Goal: Task Accomplishment & Management: Complete application form

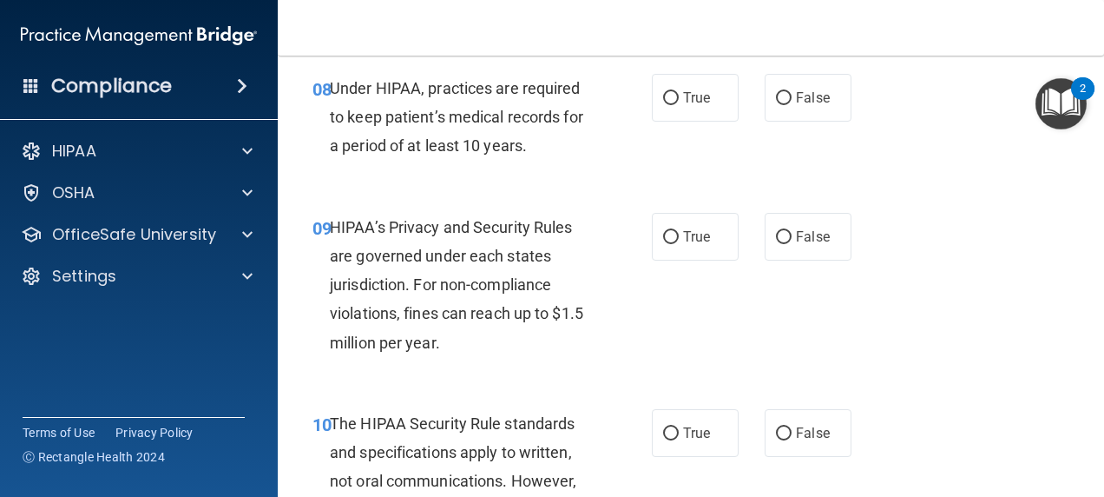
scroll to position [1441, 0]
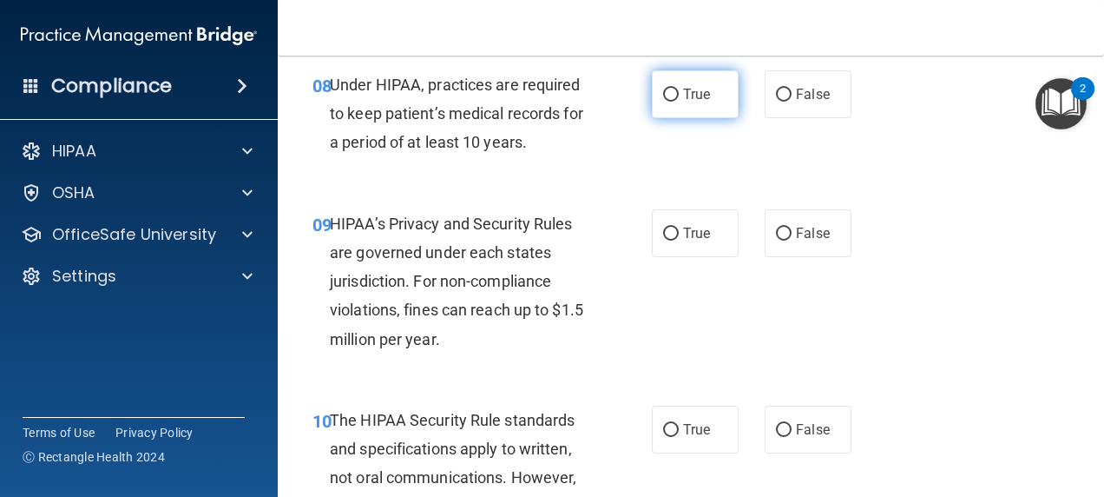
click at [668, 102] on input "True" at bounding box center [671, 95] width 16 height 13
radio input "true"
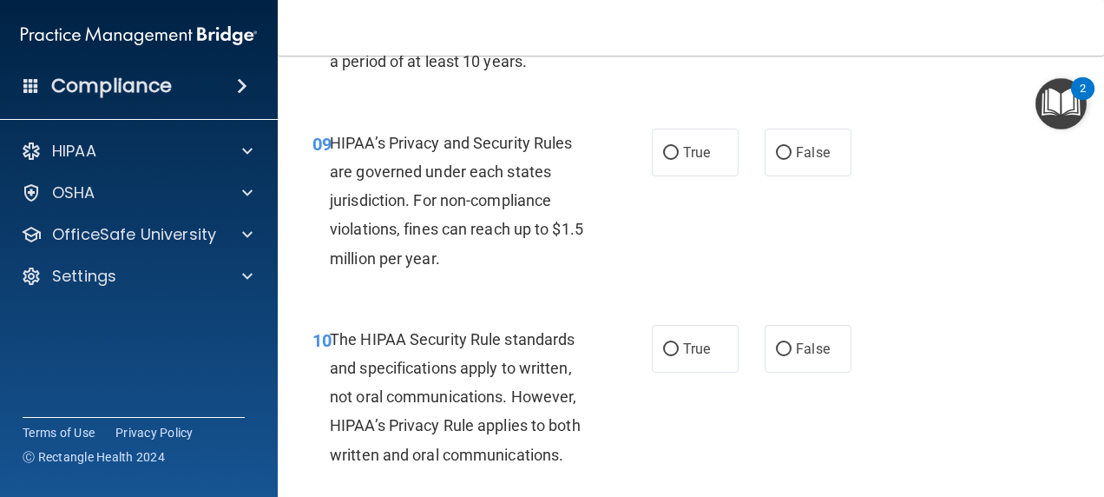
scroll to position [1512, 0]
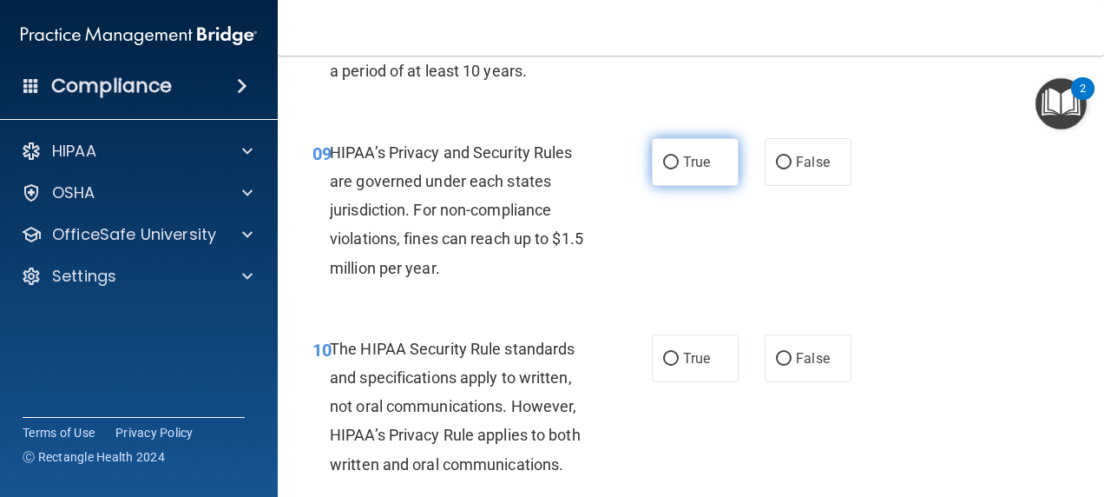
click at [668, 169] on input "True" at bounding box center [671, 162] width 16 height 13
radio input "true"
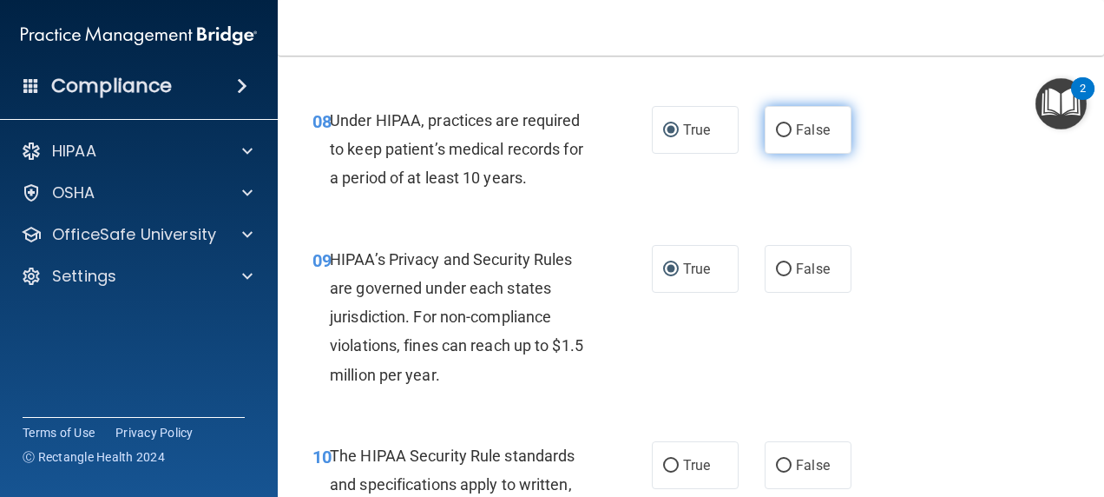
click at [779, 137] on input "False" at bounding box center [784, 130] width 16 height 13
radio input "true"
radio input "false"
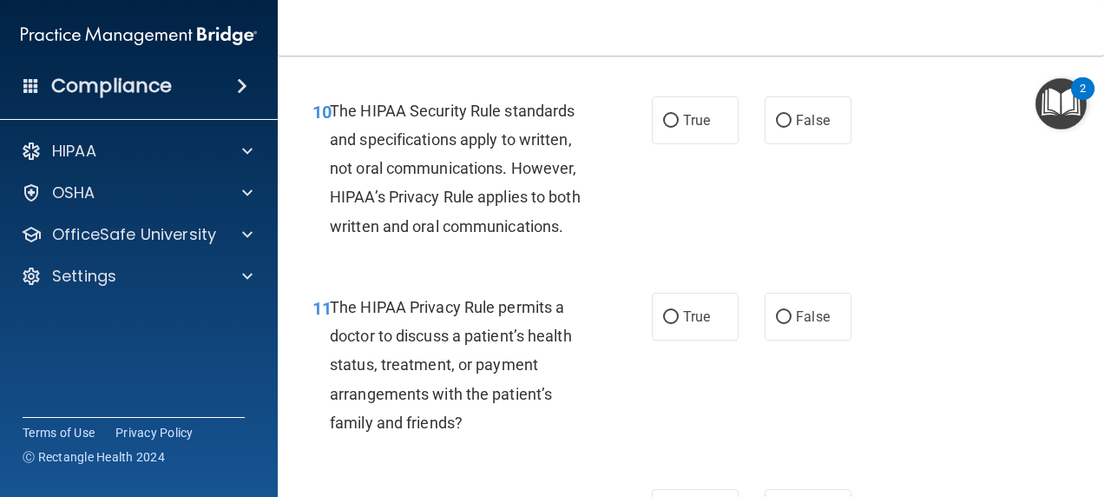
scroll to position [1755, 0]
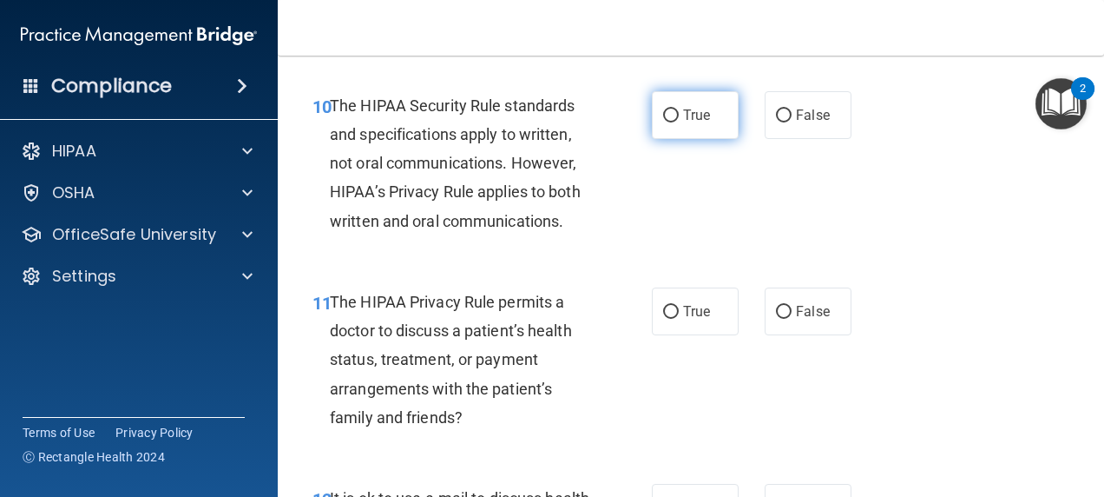
click at [668, 122] on input "True" at bounding box center [671, 115] width 16 height 13
radio input "true"
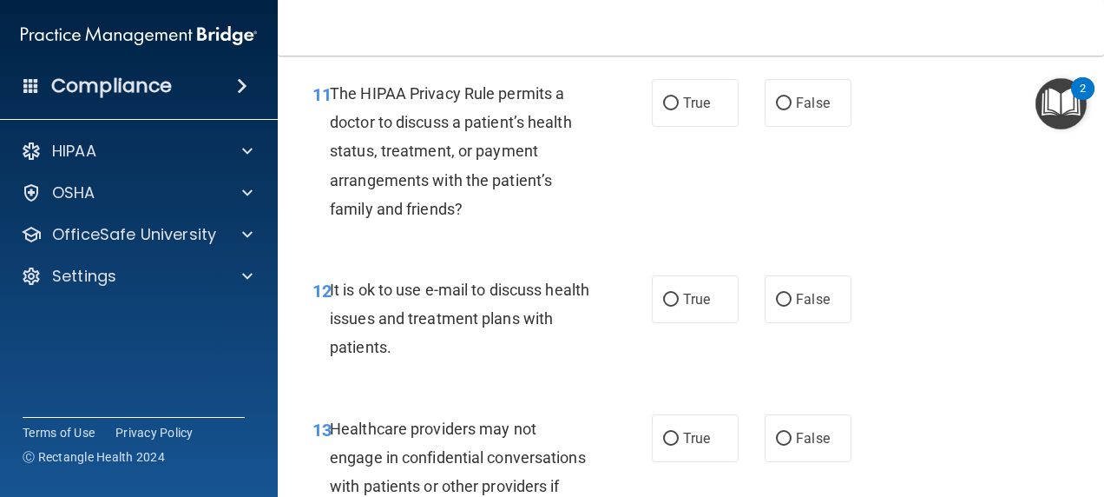
scroll to position [1969, 0]
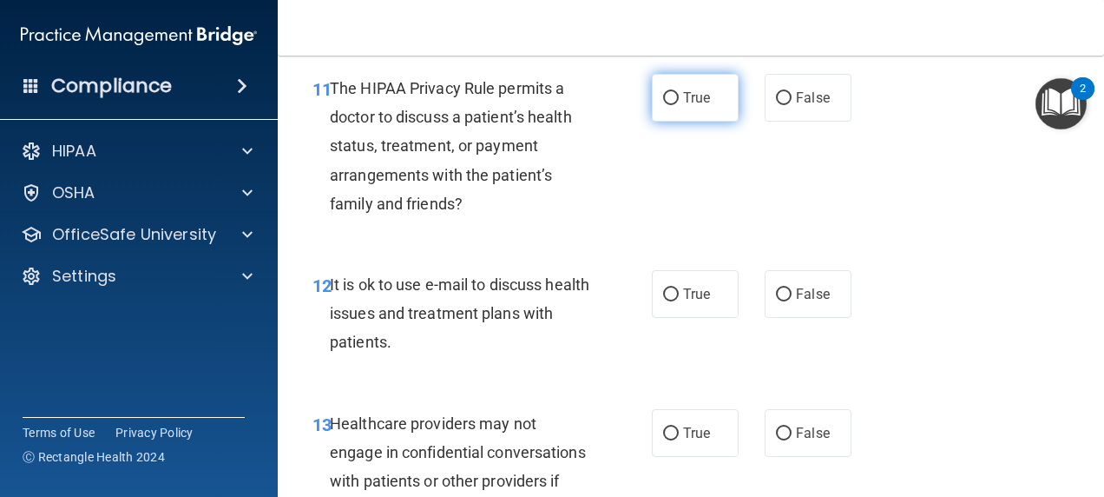
click at [671, 105] on input "True" at bounding box center [671, 98] width 16 height 13
radio input "true"
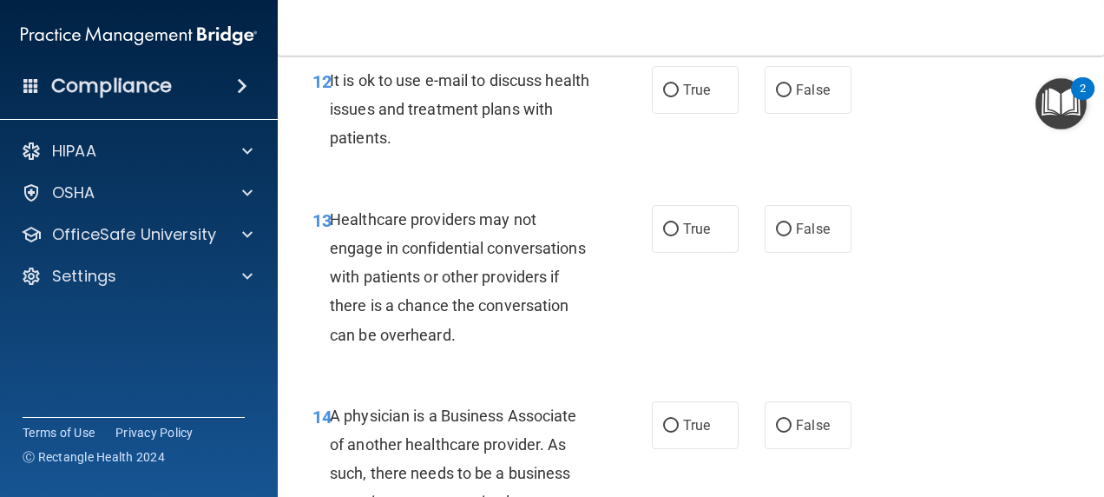
scroll to position [2180, 0]
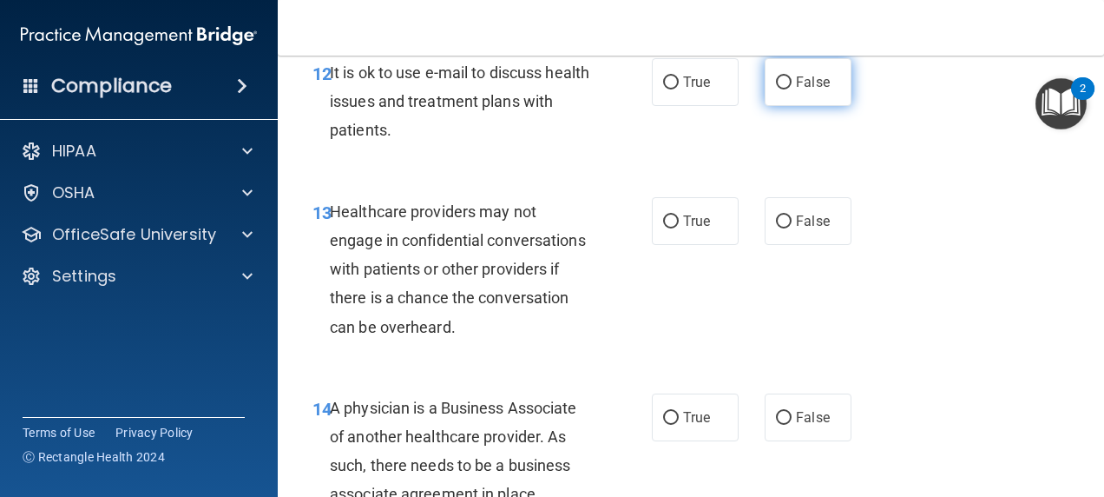
click at [778, 89] on input "False" at bounding box center [784, 82] width 16 height 13
radio input "true"
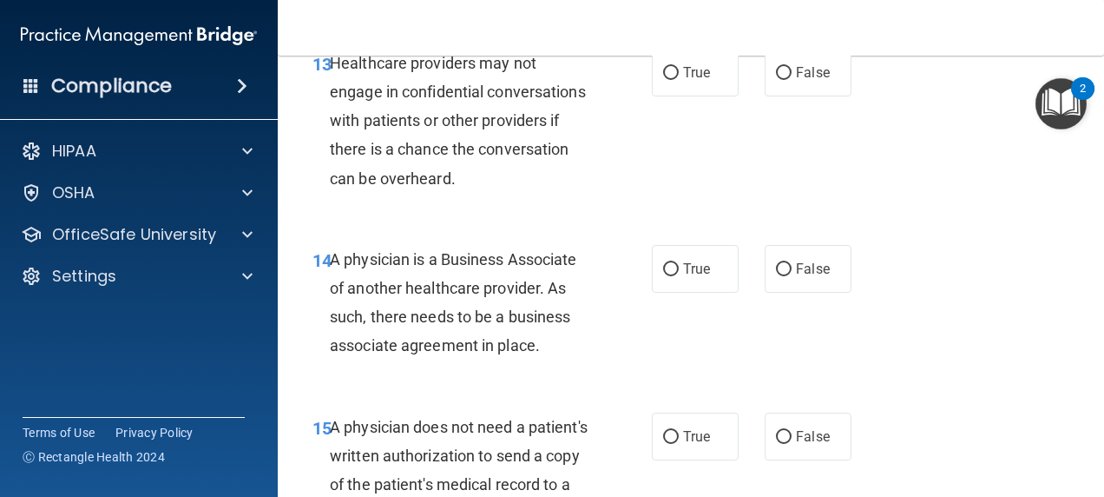
scroll to position [2330, 0]
click at [687, 95] on label "True" at bounding box center [695, 72] width 87 height 48
click at [679, 79] on input "True" at bounding box center [671, 72] width 16 height 13
radio input "true"
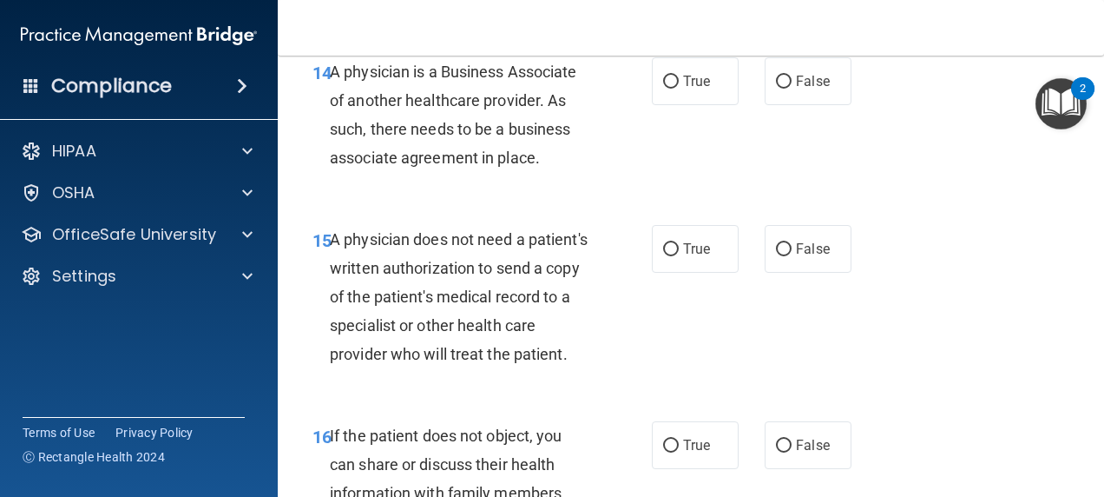
scroll to position [2518, 0]
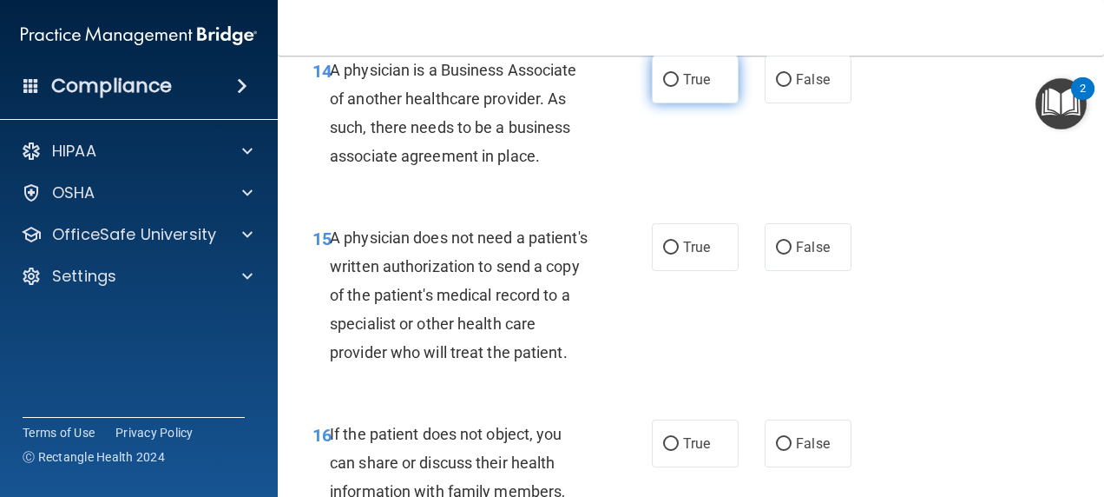
click at [668, 87] on input "True" at bounding box center [671, 80] width 16 height 13
radio input "true"
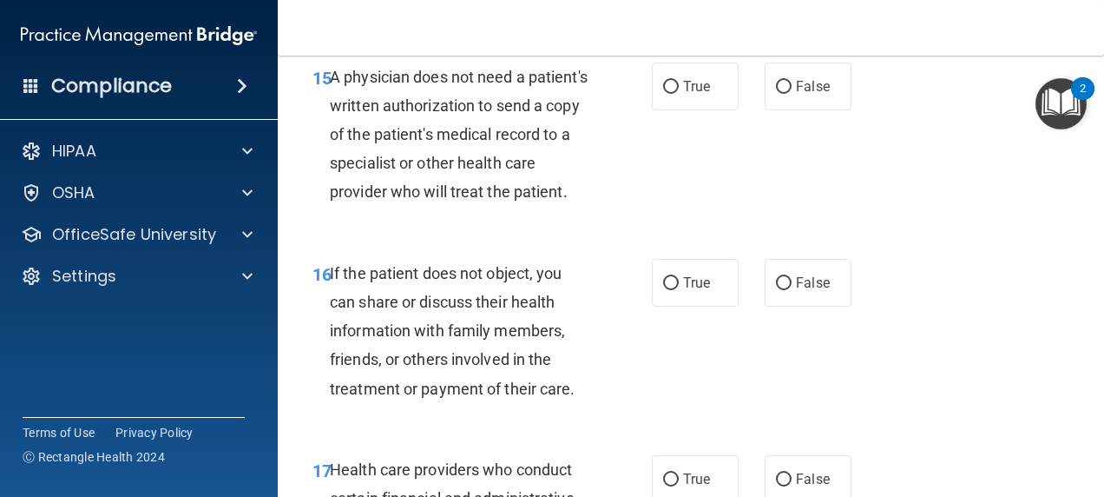
scroll to position [2687, 0]
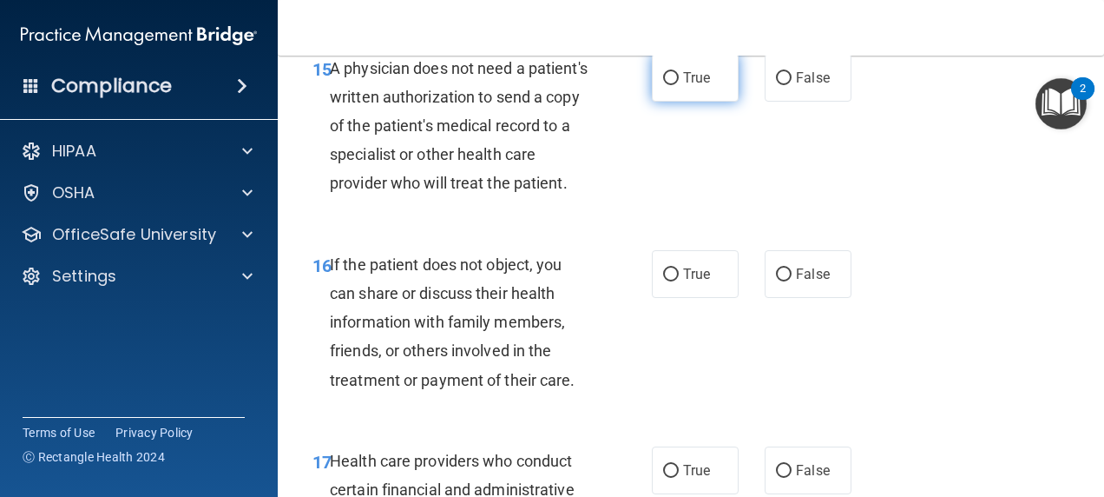
click at [712, 99] on label "True" at bounding box center [695, 78] width 87 height 48
click at [679, 85] on input "True" at bounding box center [671, 78] width 16 height 13
radio input "true"
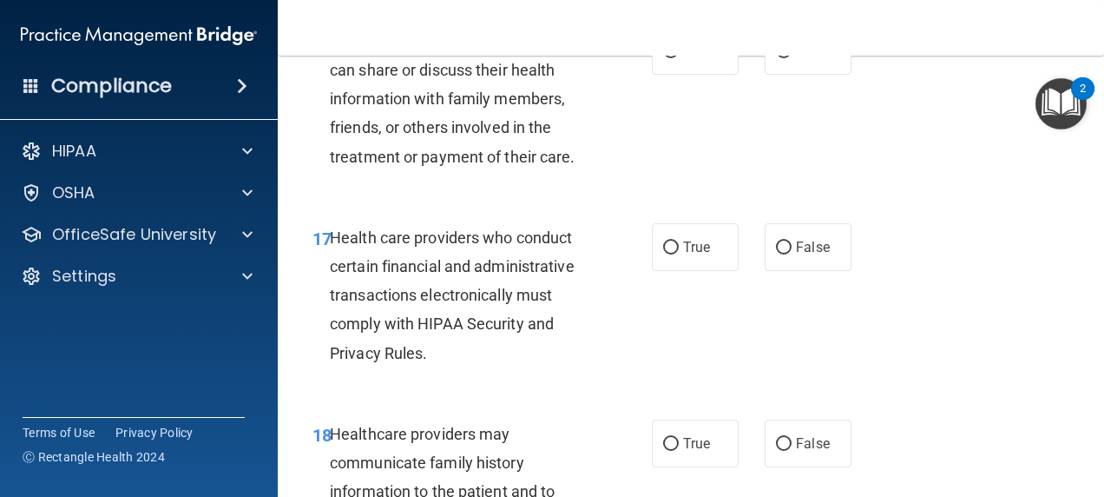
scroll to position [2927, 0]
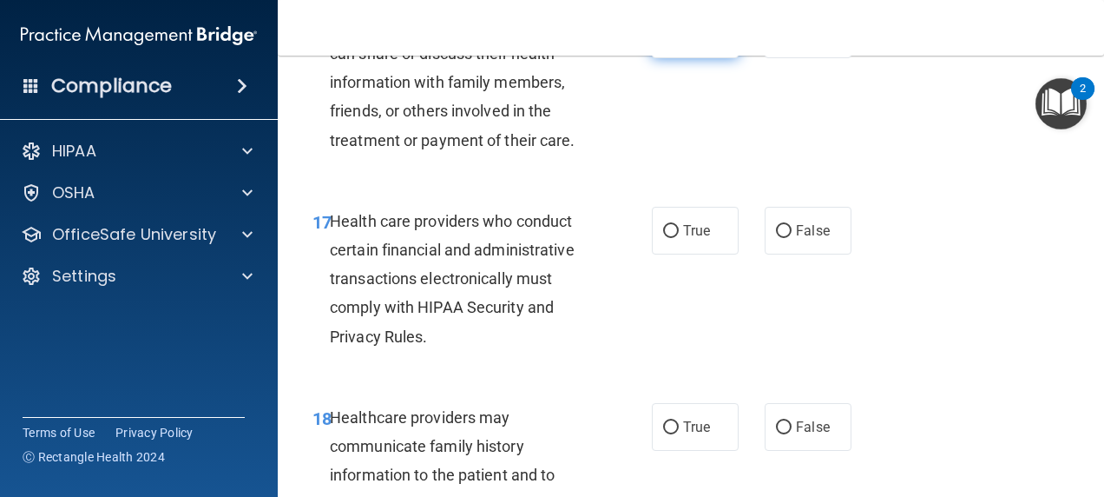
click at [668, 42] on input "True" at bounding box center [671, 35] width 16 height 13
radio input "true"
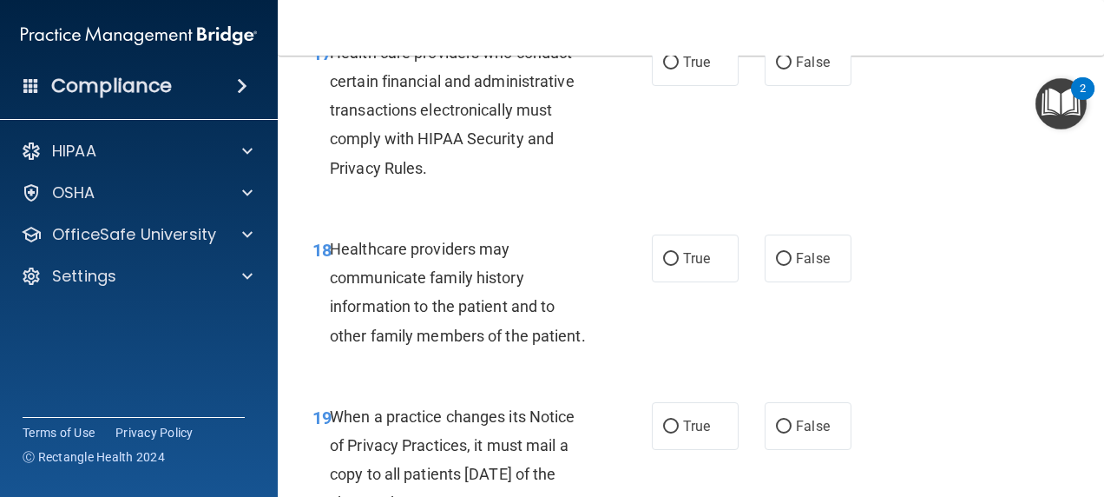
scroll to position [3103, 0]
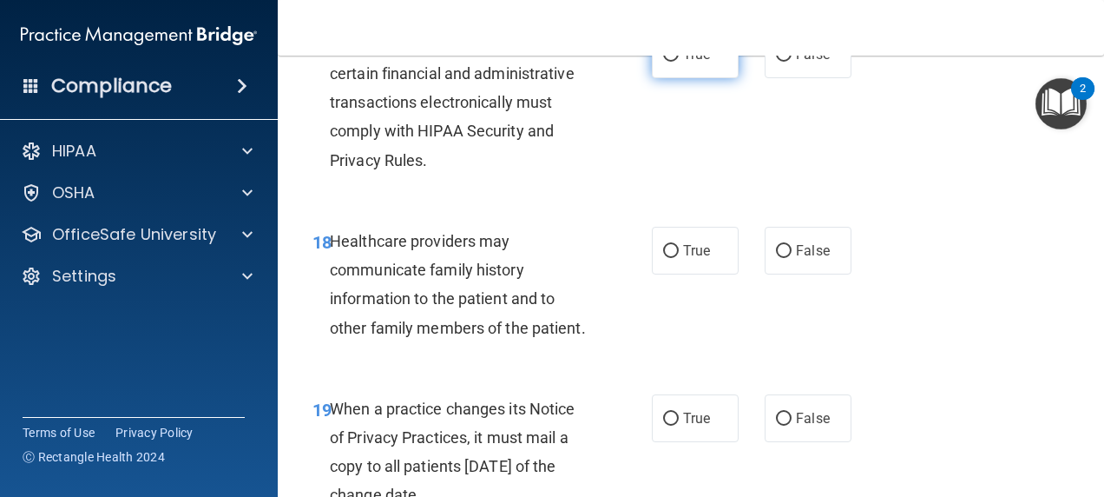
click at [692, 62] on span "True" at bounding box center [696, 54] width 27 height 16
click at [679, 62] on input "True" at bounding box center [671, 55] width 16 height 13
radio input "true"
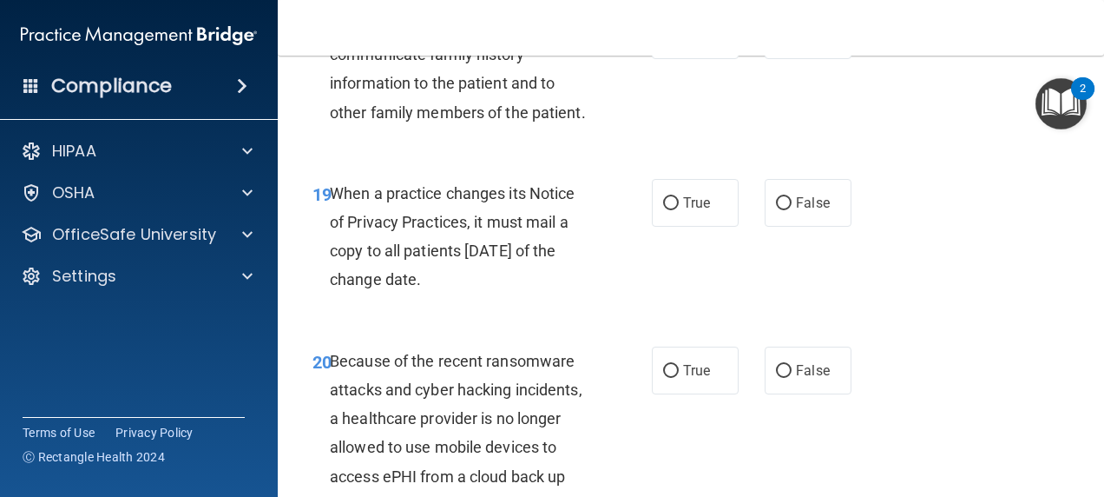
scroll to position [3330, 0]
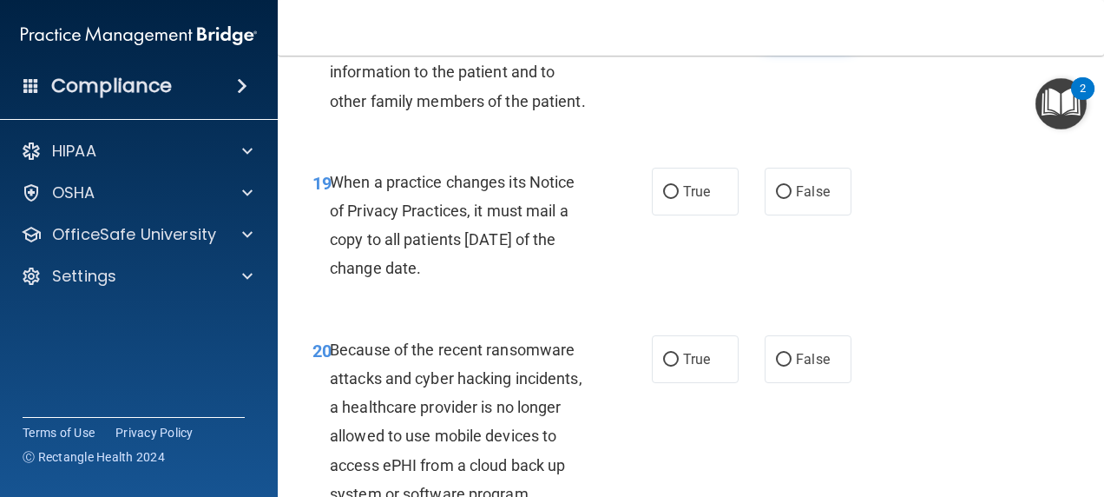
click at [825, 48] on label "False" at bounding box center [808, 24] width 87 height 48
click at [792, 31] on input "False" at bounding box center [784, 24] width 16 height 13
radio input "true"
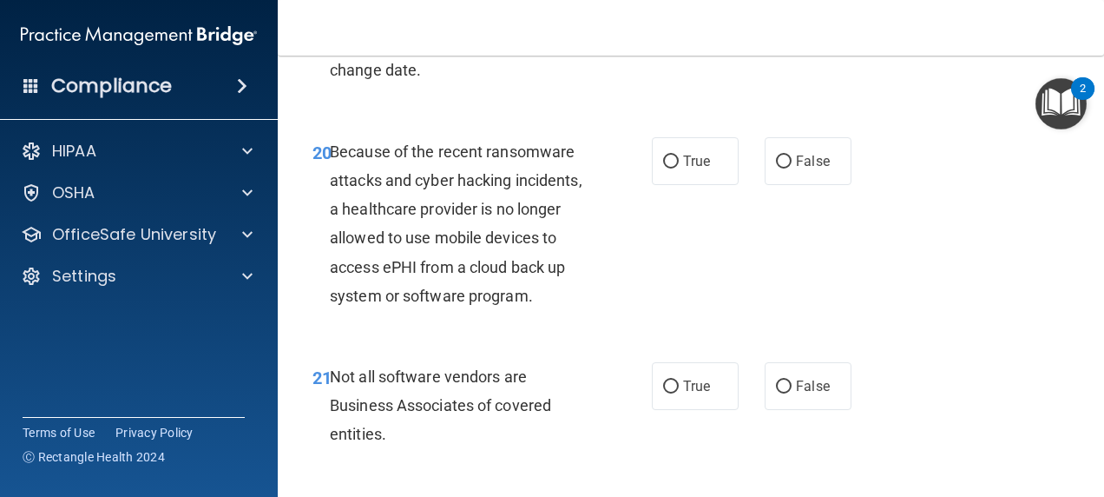
scroll to position [3527, 0]
radio input "true"
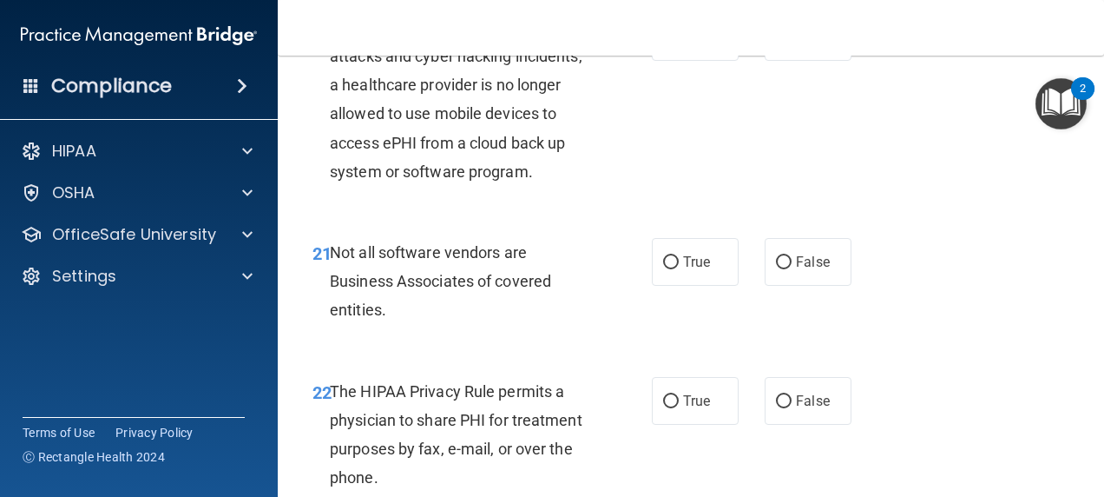
scroll to position [3654, 0]
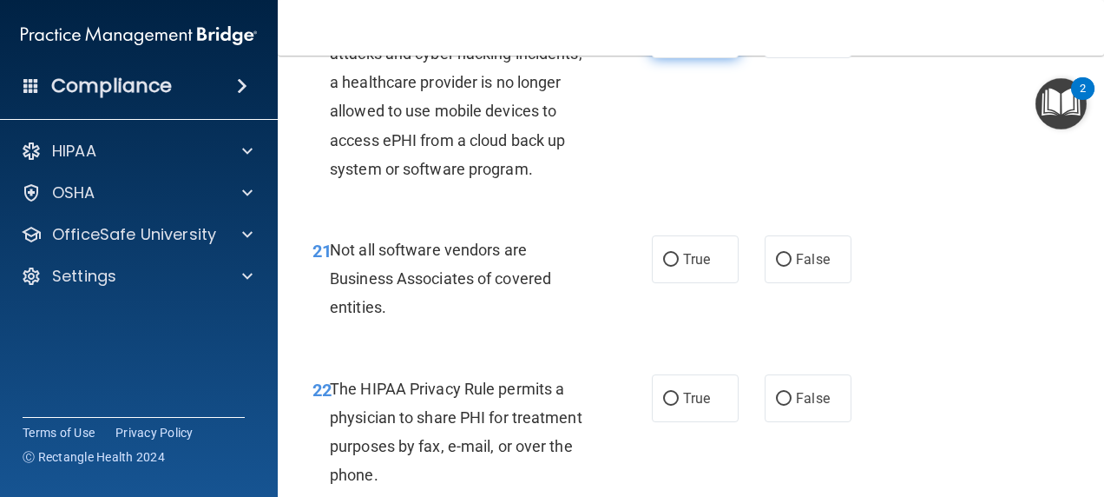
click at [668, 42] on input "True" at bounding box center [671, 35] width 16 height 13
radio input "true"
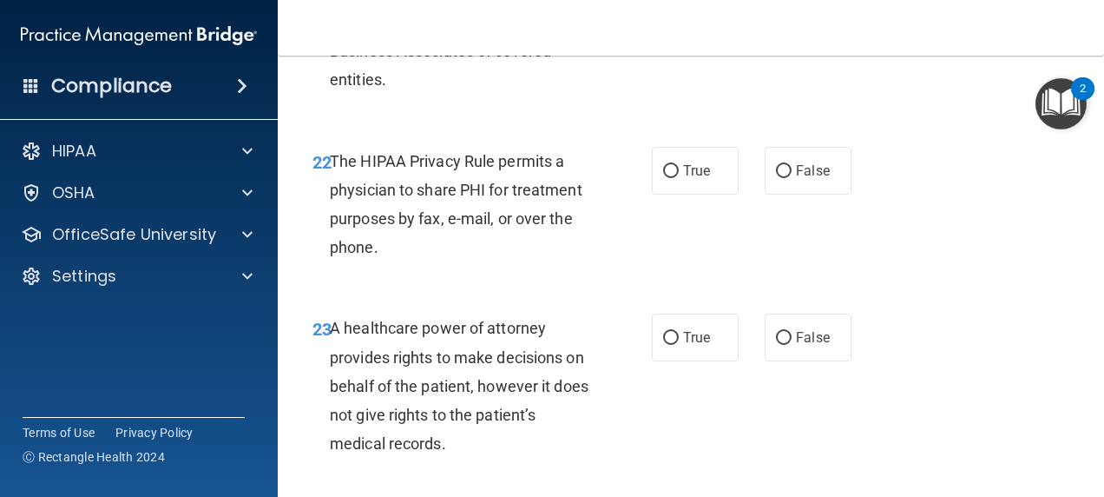
scroll to position [3883, 0]
click at [692, 39] on span "True" at bounding box center [696, 31] width 27 height 16
click at [679, 38] on input "True" at bounding box center [671, 31] width 16 height 13
radio input "true"
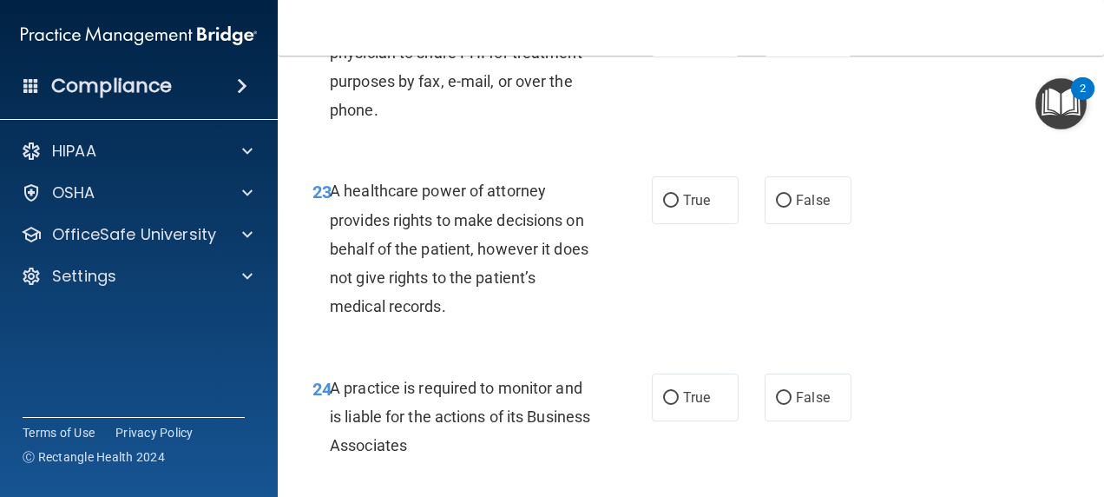
scroll to position [4031, 0]
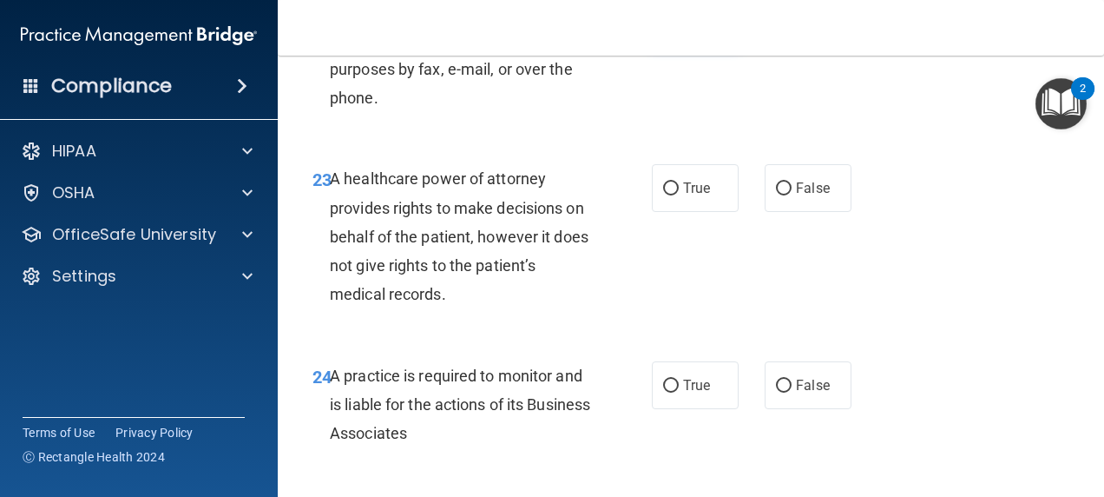
click at [690, 30] on span "True" at bounding box center [696, 21] width 27 height 16
click at [679, 29] on input "True" at bounding box center [671, 22] width 16 height 13
radio input "true"
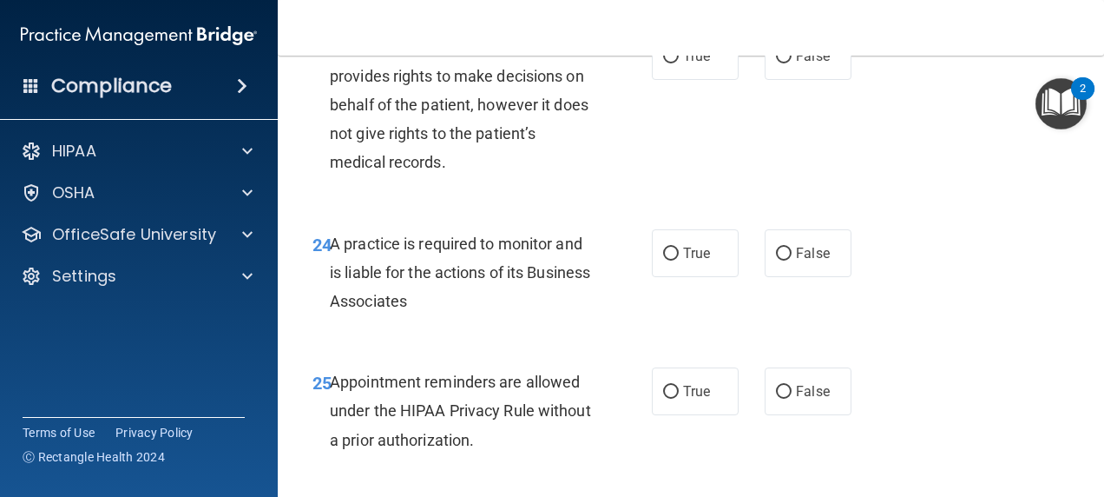
scroll to position [4186, 0]
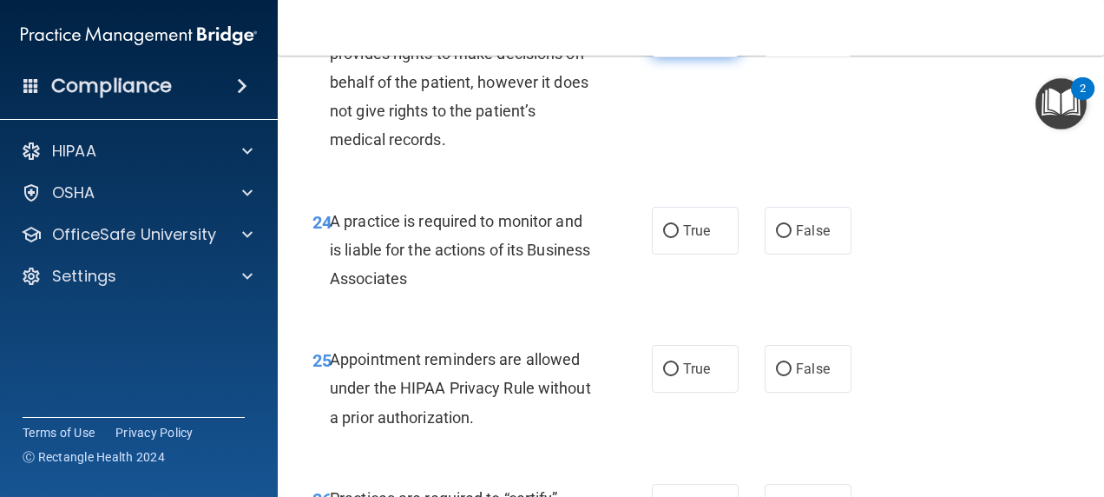
click at [705, 57] on label "True" at bounding box center [695, 34] width 87 height 48
click at [679, 41] on input "True" at bounding box center [671, 34] width 16 height 13
radio input "true"
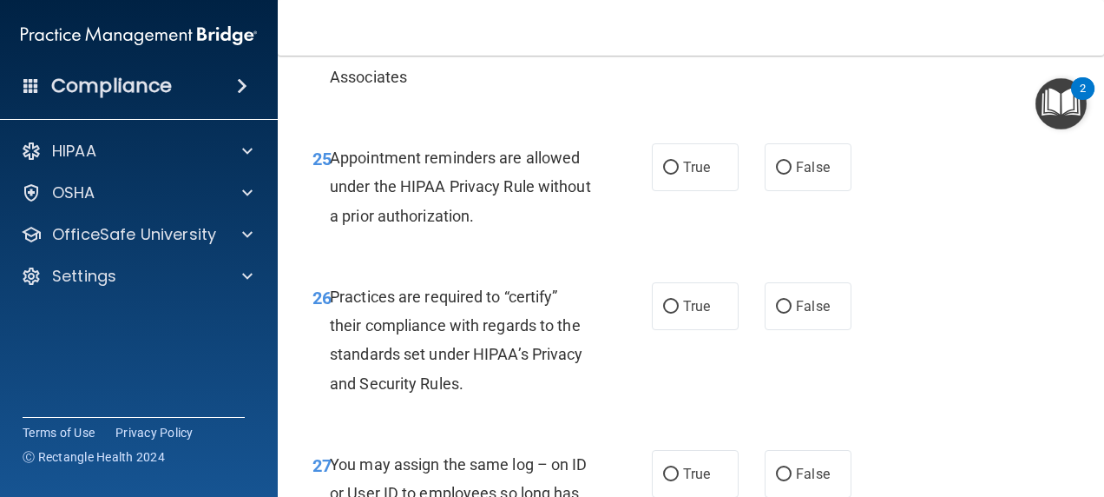
scroll to position [4389, 0]
click at [666, 35] on input "True" at bounding box center [671, 28] width 16 height 13
radio input "true"
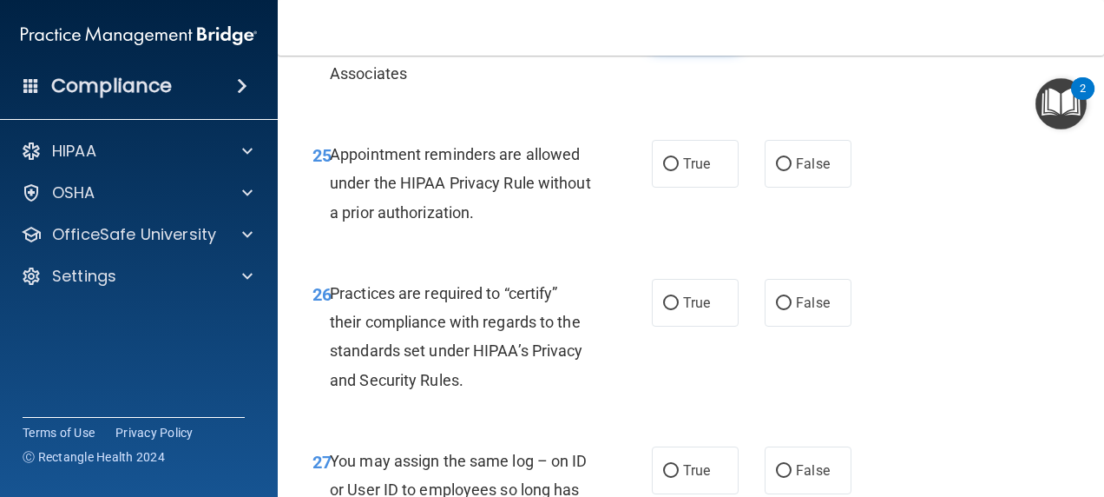
scroll to position [4391, 0]
click at [777, 32] on input "False" at bounding box center [784, 25] width 16 height 13
radio input "true"
radio input "false"
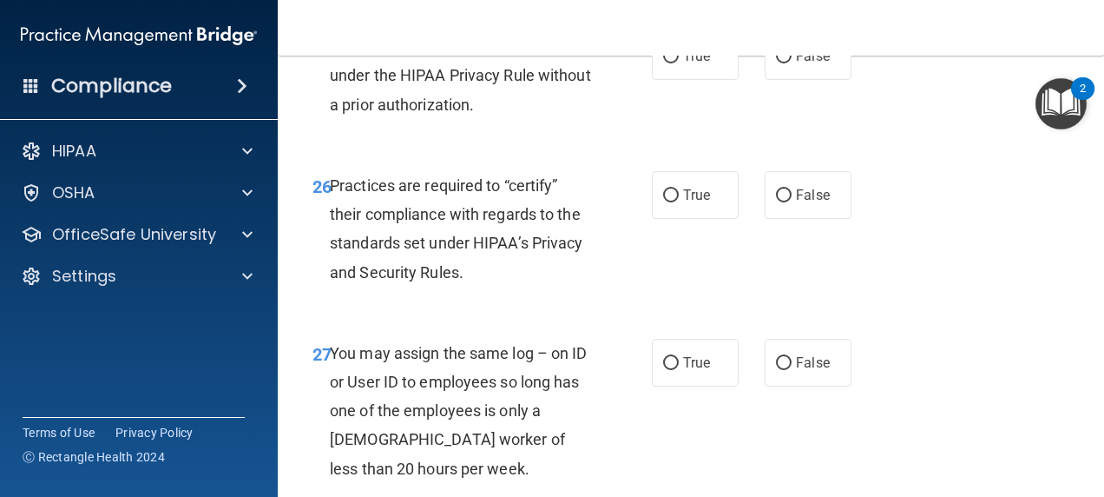
scroll to position [4523, 0]
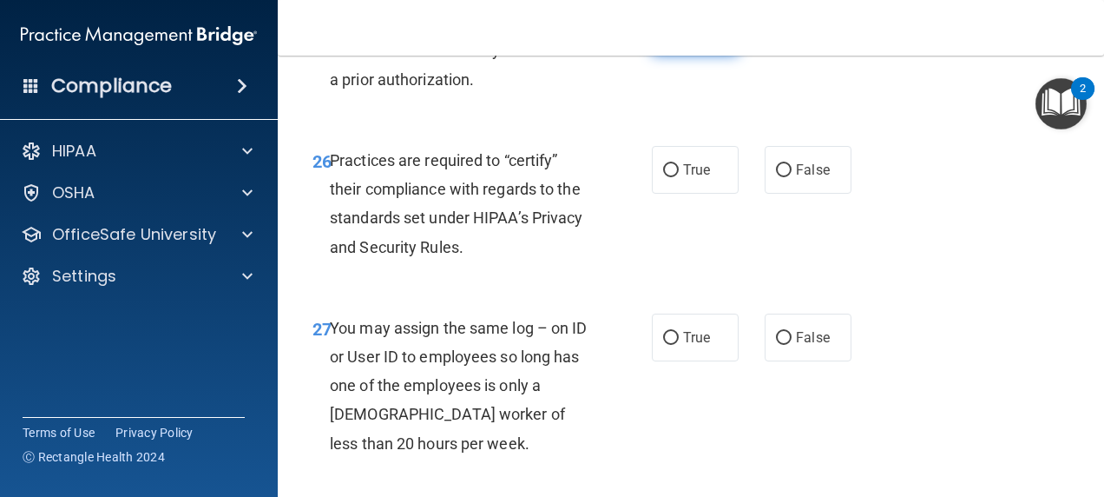
click at [668, 38] on input "True" at bounding box center [671, 31] width 16 height 13
radio input "true"
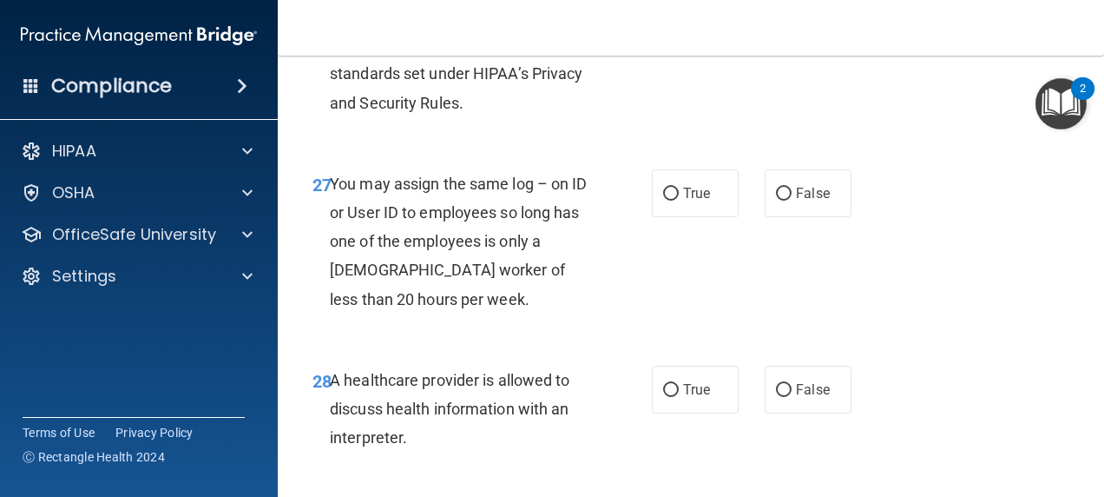
scroll to position [4670, 0]
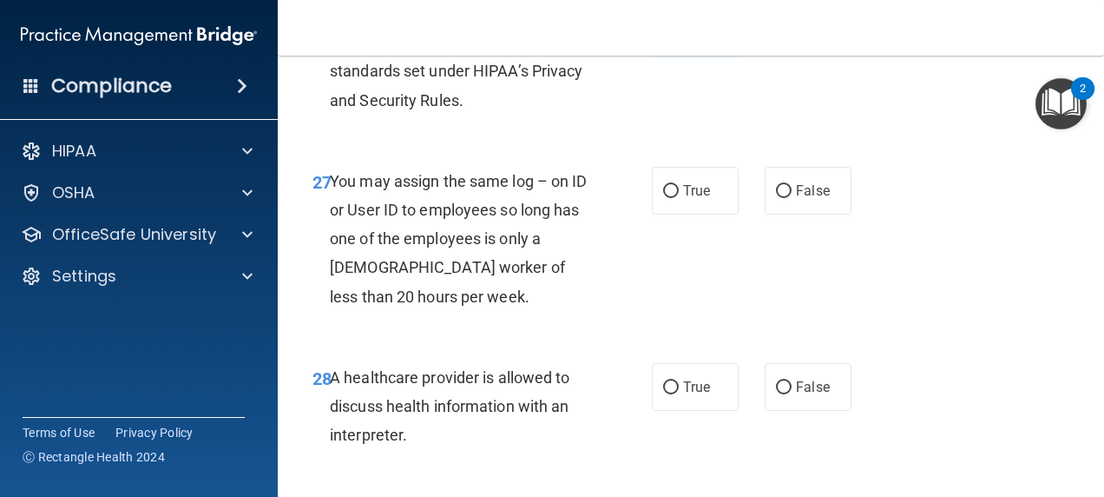
click at [663, 30] on input "True" at bounding box center [671, 23] width 16 height 13
radio input "true"
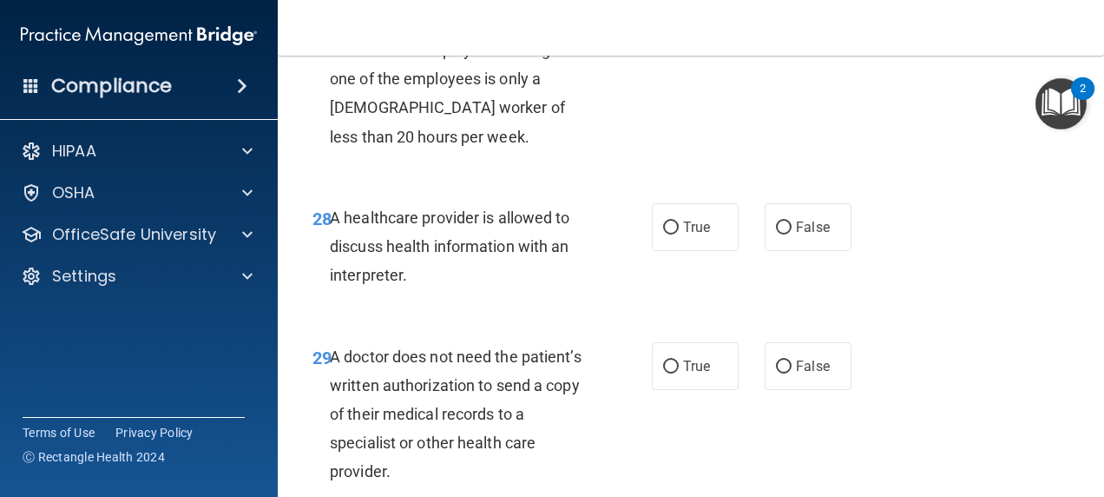
scroll to position [4831, 0]
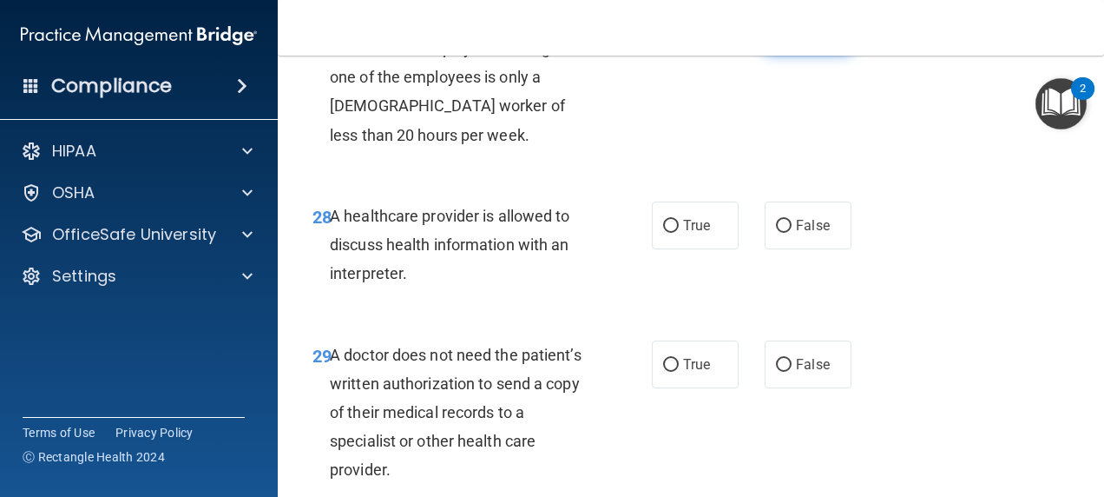
click at [777, 36] on input "False" at bounding box center [784, 29] width 16 height 13
radio input "true"
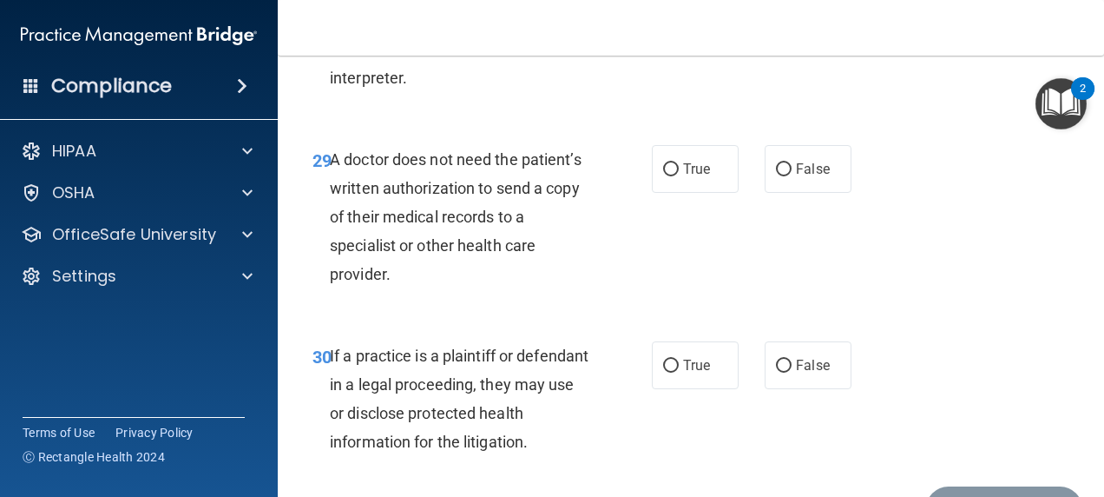
scroll to position [5028, 0]
click at [693, 53] on label "True" at bounding box center [695, 29] width 87 height 48
click at [679, 36] on input "True" at bounding box center [671, 29] width 16 height 13
radio input "true"
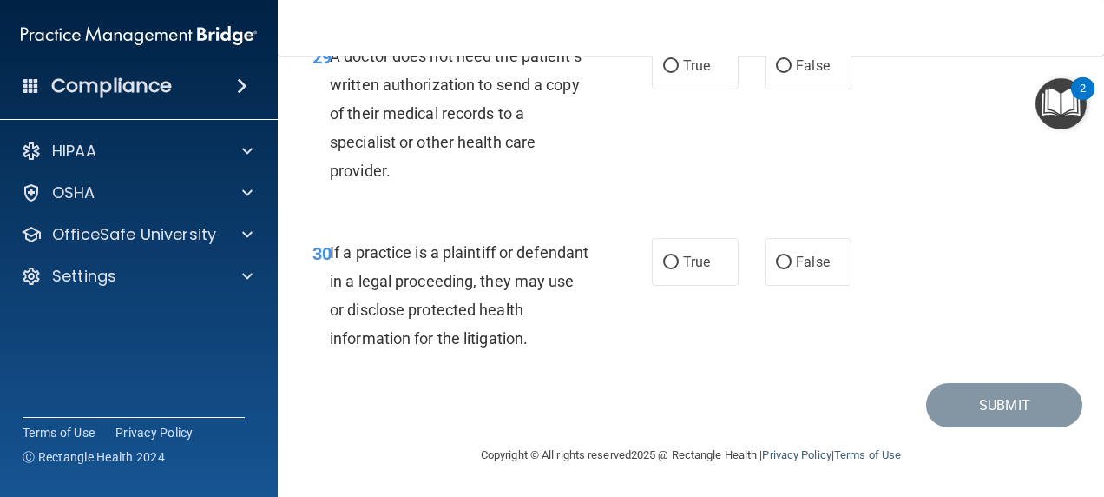
scroll to position [5188, 0]
click at [667, 73] on input "True" at bounding box center [671, 66] width 16 height 13
radio input "true"
click at [689, 268] on span "True" at bounding box center [696, 261] width 27 height 16
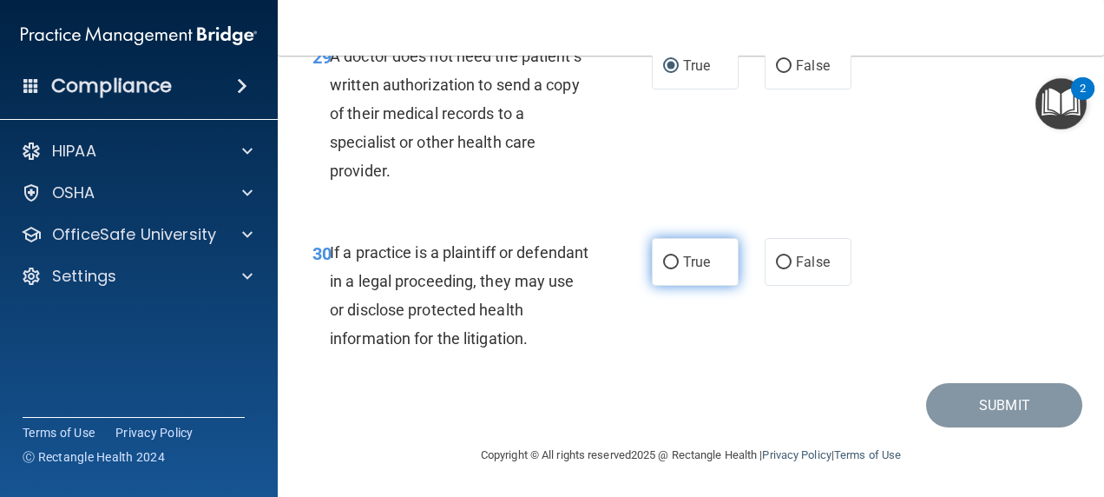
click at [679, 268] on input "True" at bounding box center [671, 262] width 16 height 13
radio input "true"
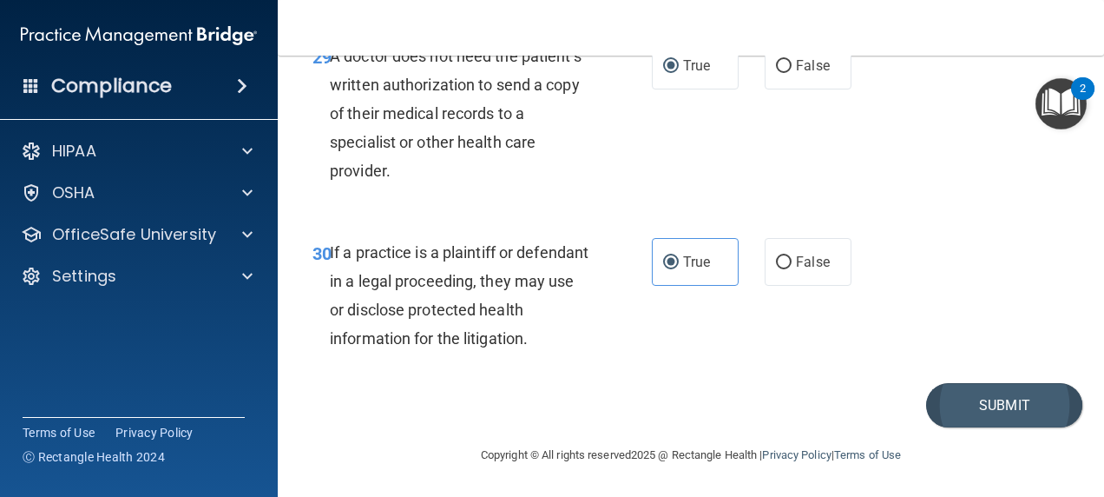
click at [995, 422] on button "Submit" at bounding box center [1004, 405] width 156 height 44
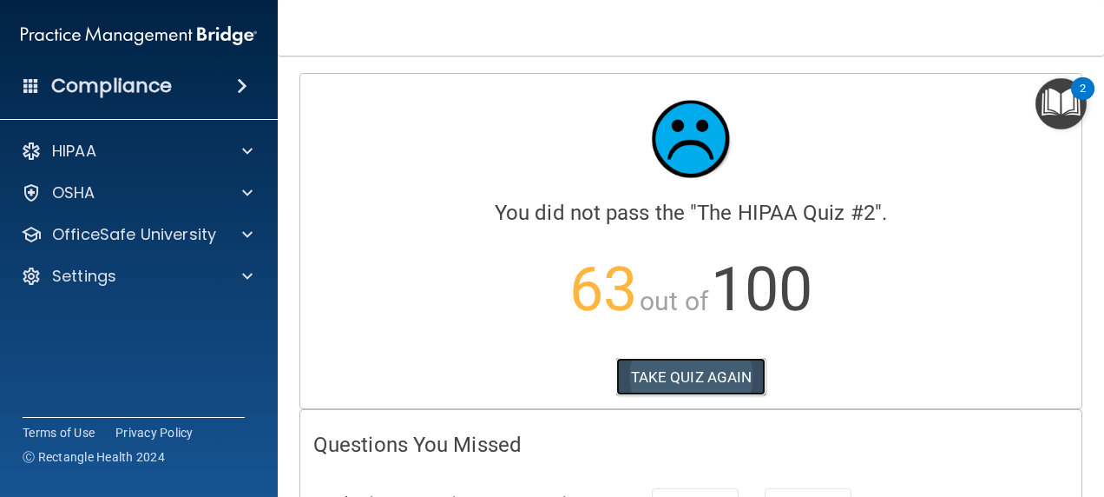
click at [724, 362] on button "TAKE QUIZ AGAIN" at bounding box center [691, 377] width 150 height 38
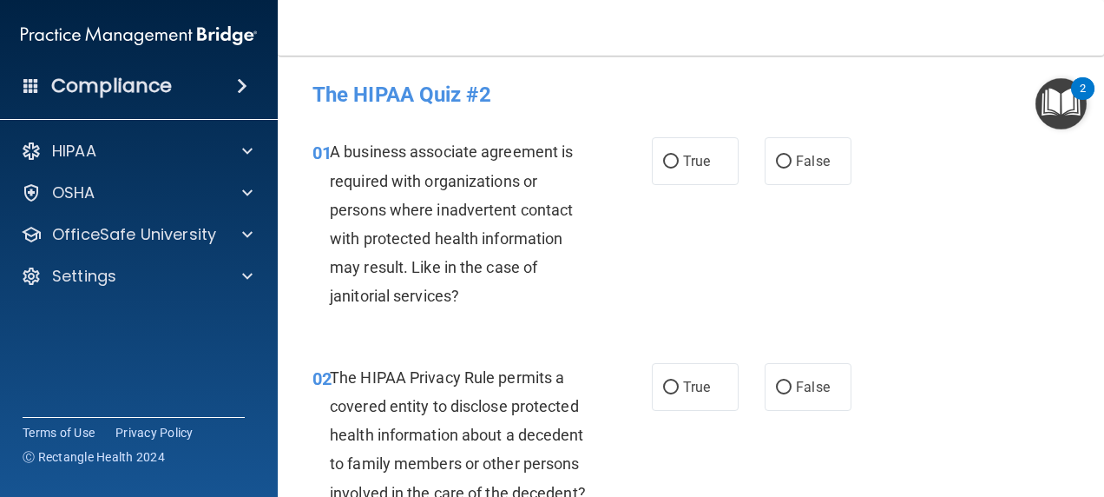
scroll to position [36, 0]
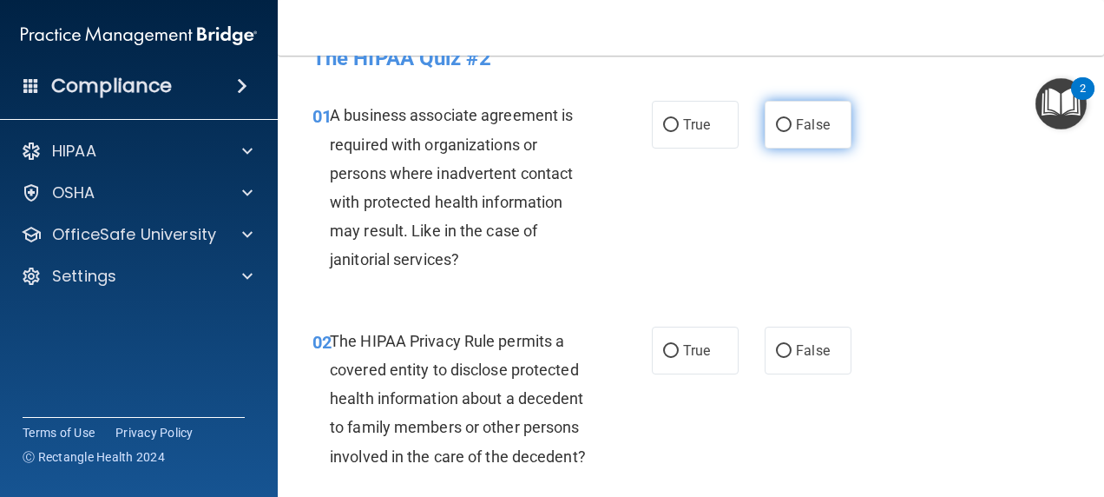
click at [776, 130] on input "False" at bounding box center [784, 125] width 16 height 13
radio input "true"
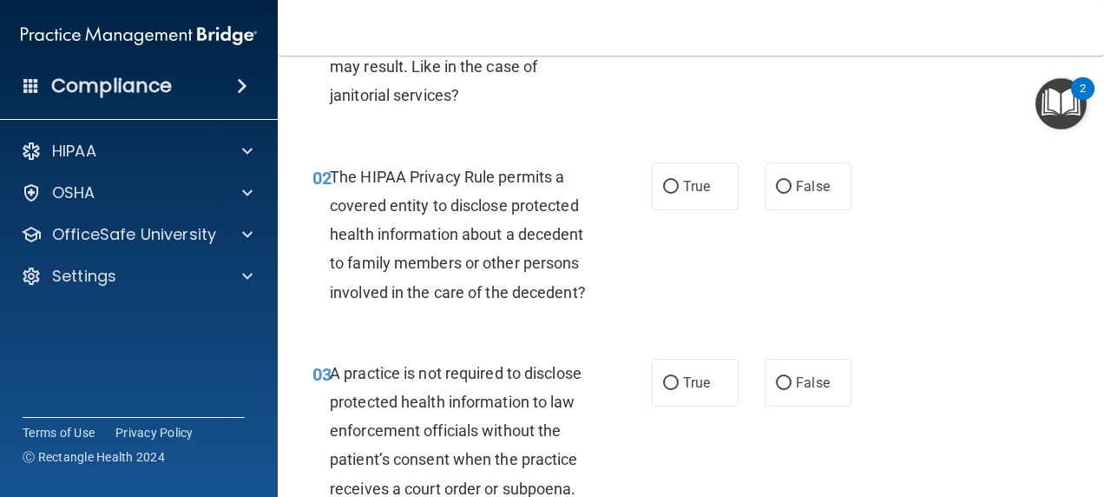
scroll to position [205, 0]
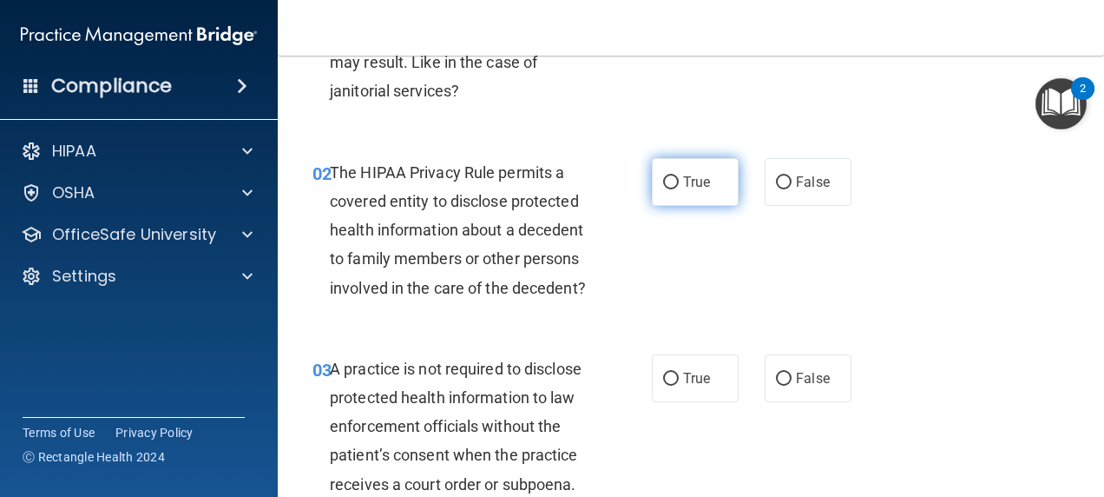
click at [710, 183] on label "True" at bounding box center [695, 182] width 87 height 48
click at [679, 183] on input "True" at bounding box center [671, 182] width 16 height 13
radio input "true"
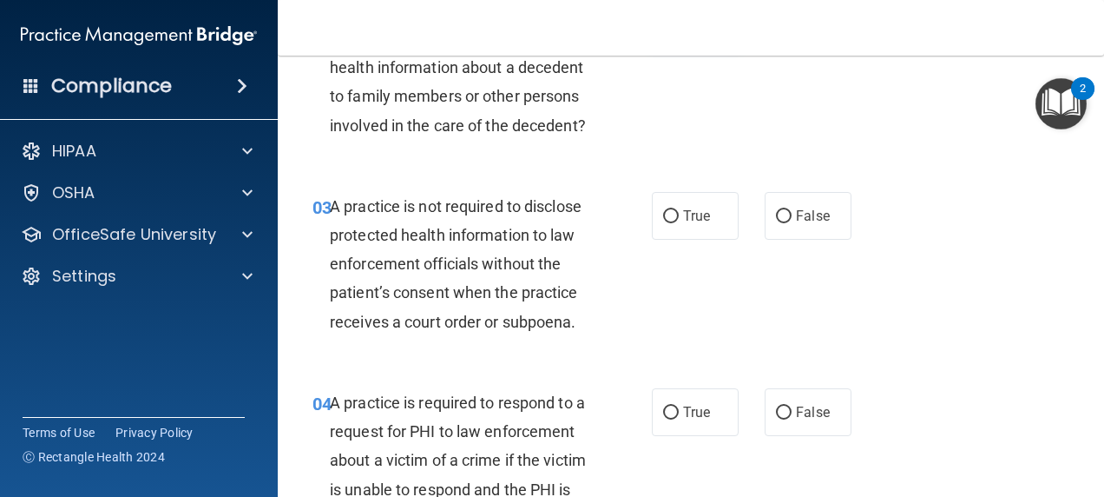
scroll to position [398, 0]
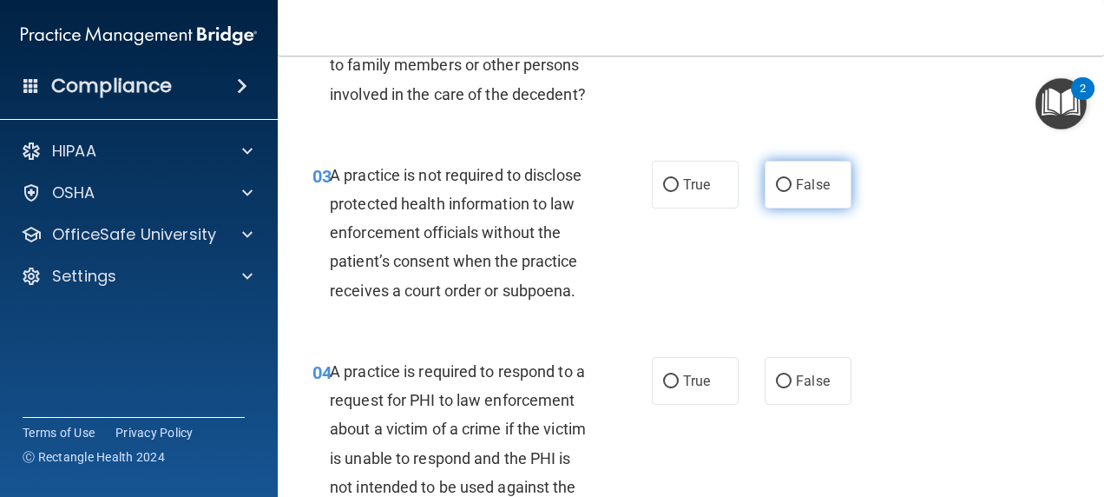
click at [776, 192] on input "False" at bounding box center [784, 185] width 16 height 13
radio input "true"
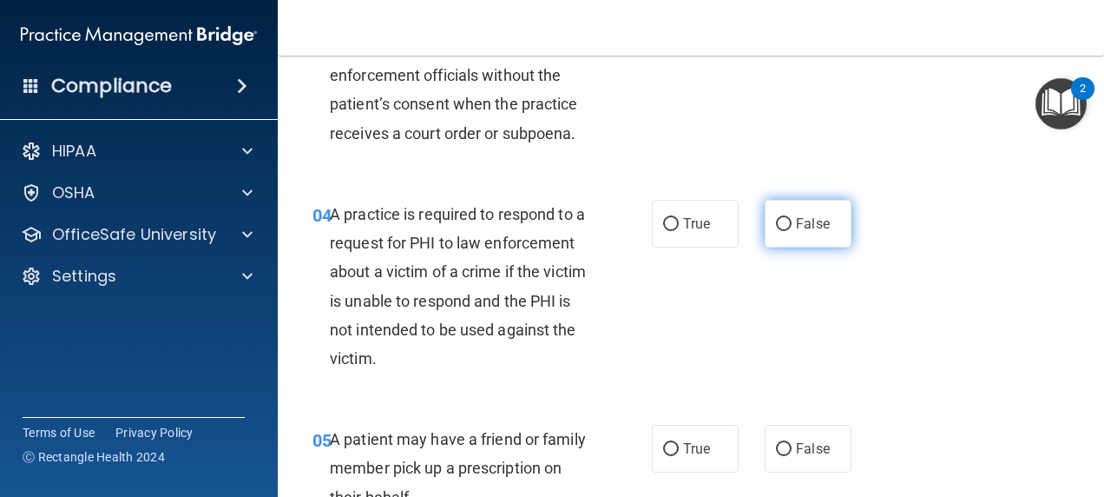
click at [778, 231] on input "False" at bounding box center [784, 224] width 16 height 13
radio input "true"
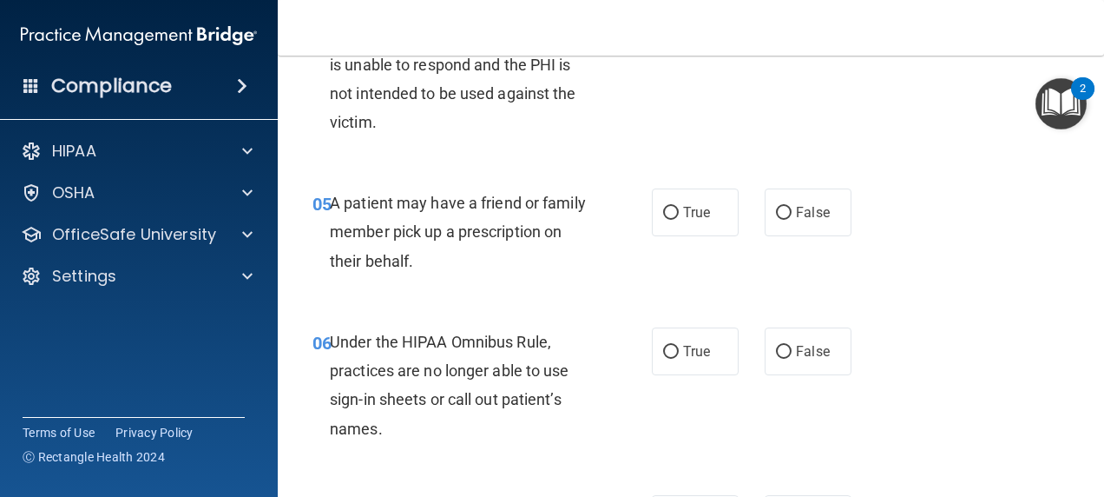
scroll to position [797, 0]
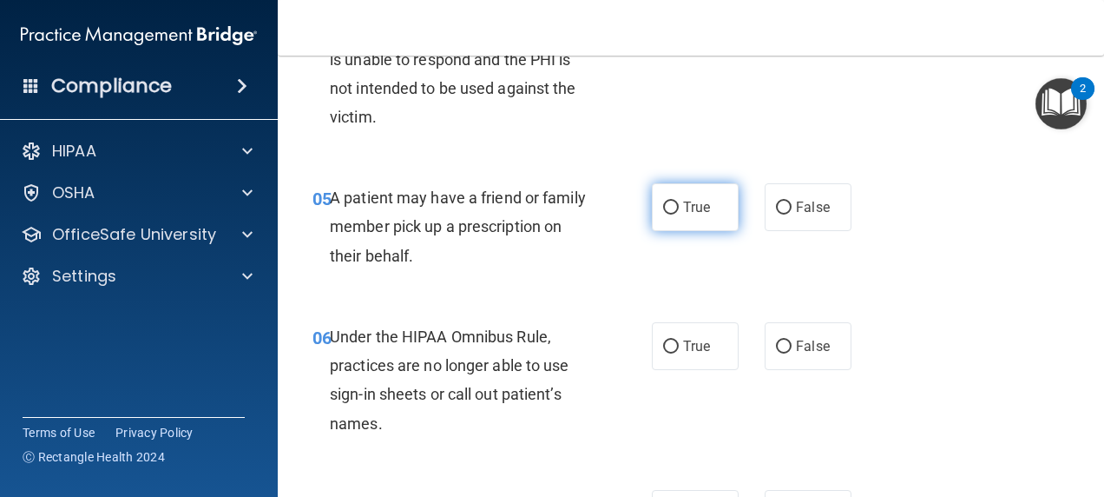
click at [670, 214] on input "True" at bounding box center [671, 207] width 16 height 13
radio input "true"
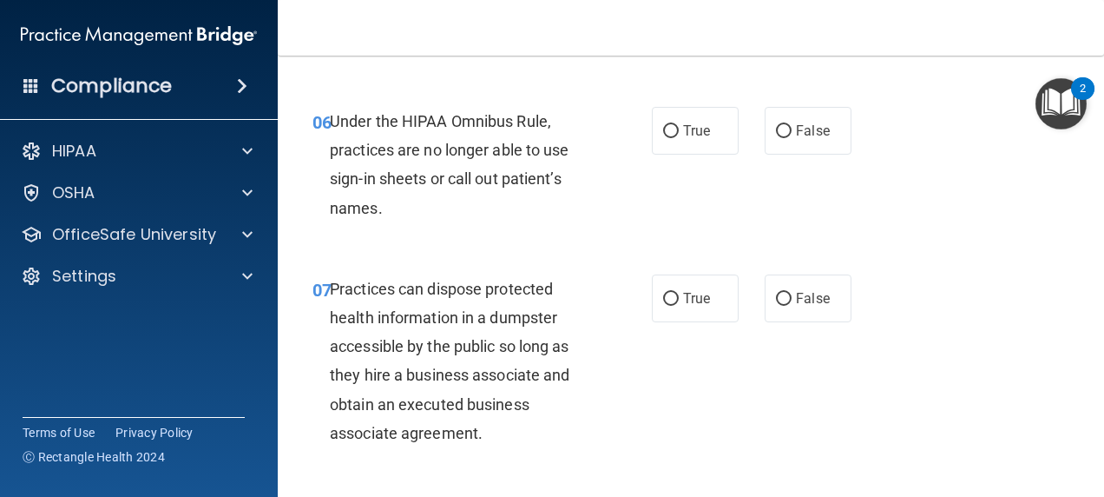
scroll to position [1016, 0]
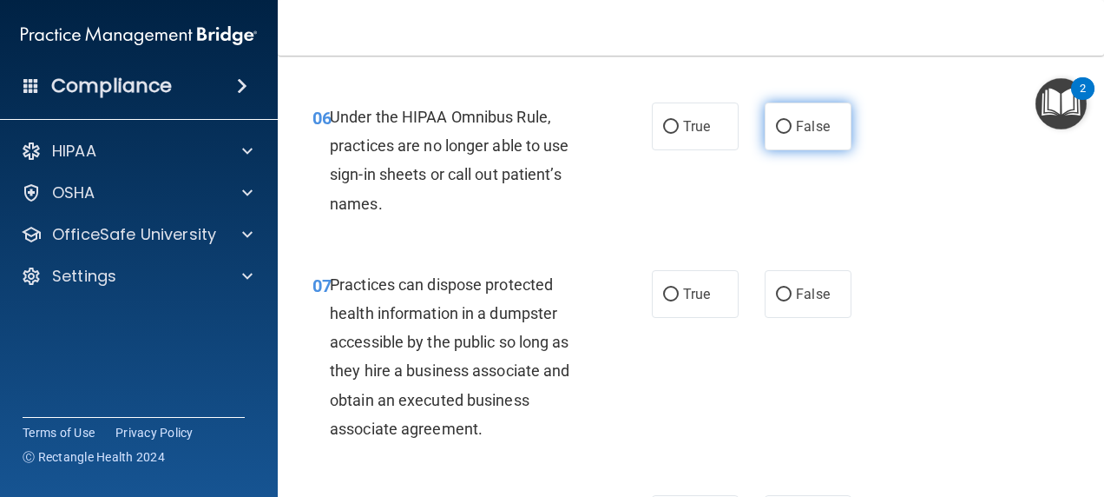
click at [811, 135] on span "False" at bounding box center [813, 126] width 34 height 16
click at [792, 134] on input "False" at bounding box center [784, 127] width 16 height 13
radio input "true"
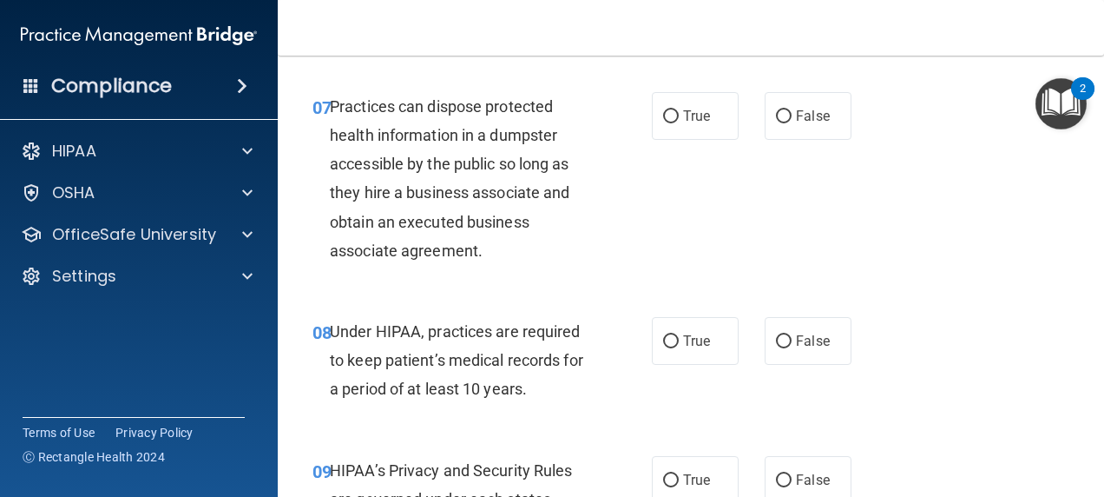
scroll to position [1212, 0]
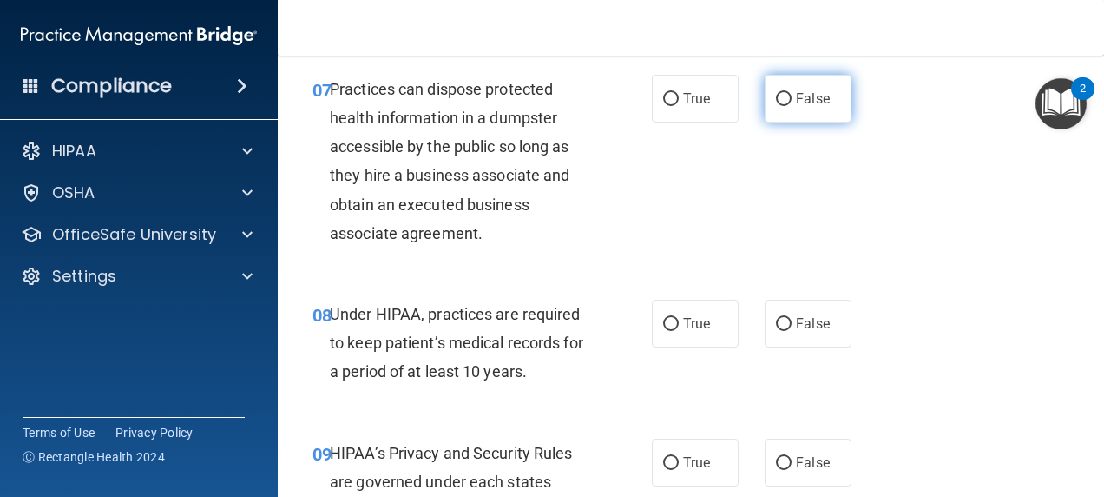
click at [814, 107] on span "False" at bounding box center [813, 98] width 34 height 16
click at [792, 106] on input "False" at bounding box center [784, 99] width 16 height 13
radio input "true"
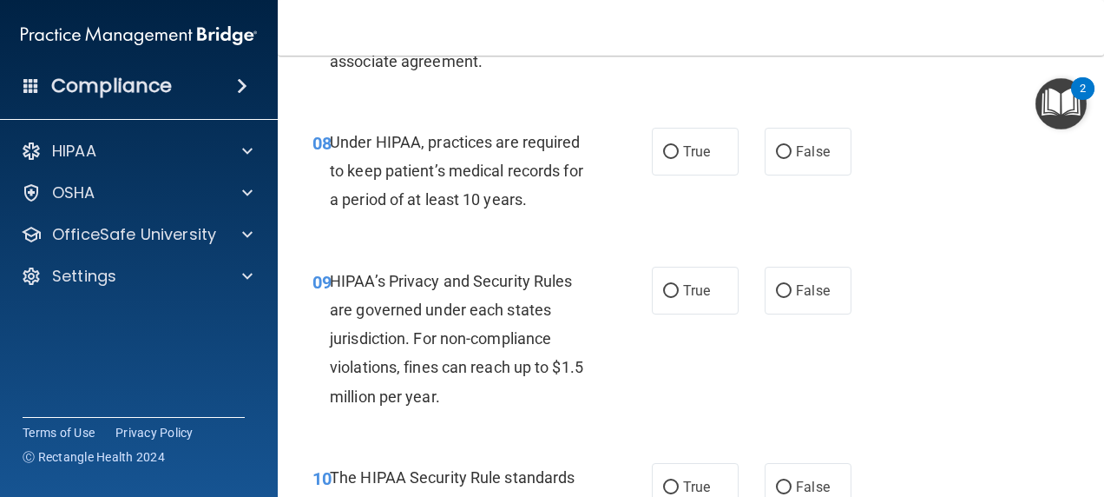
scroll to position [1389, 0]
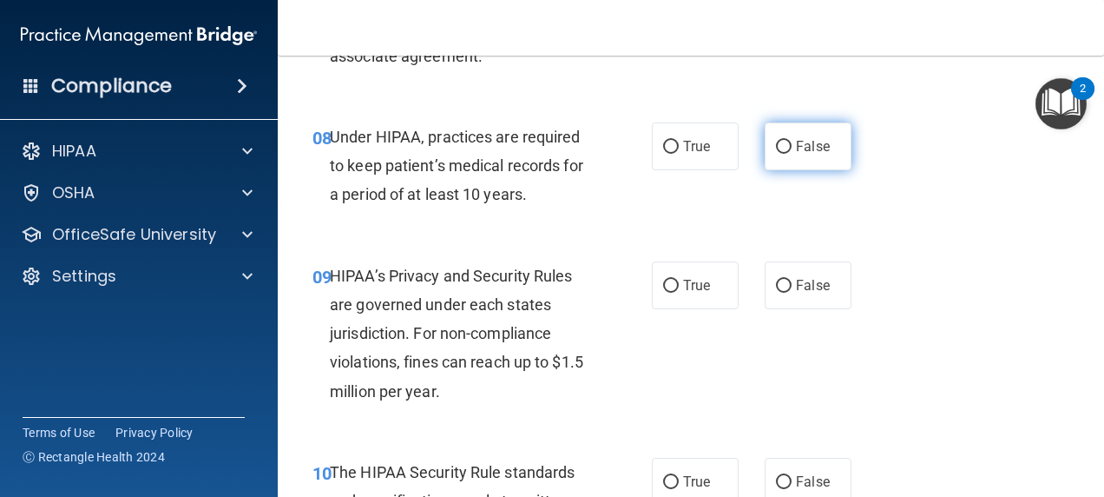
click at [782, 154] on input "False" at bounding box center [784, 147] width 16 height 13
radio input "true"
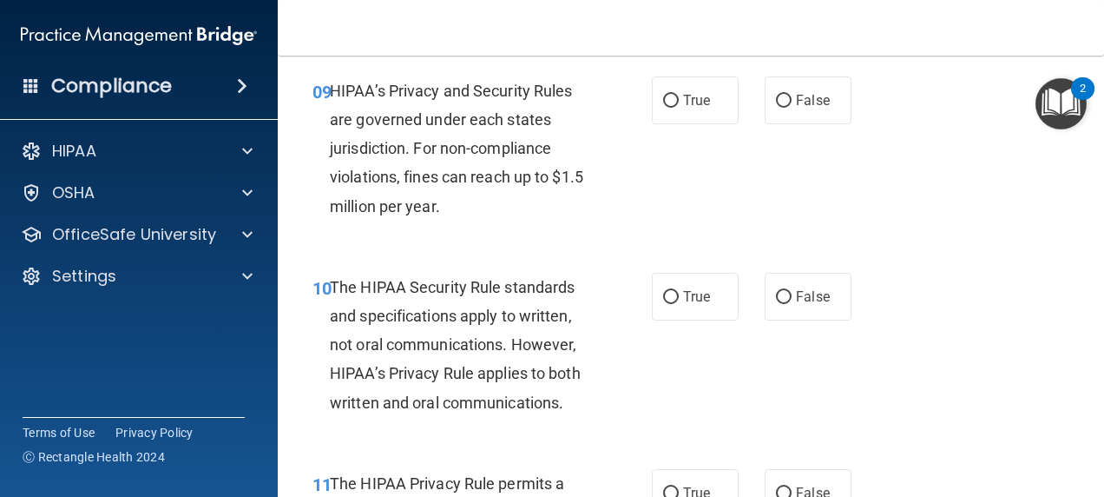
scroll to position [1584, 0]
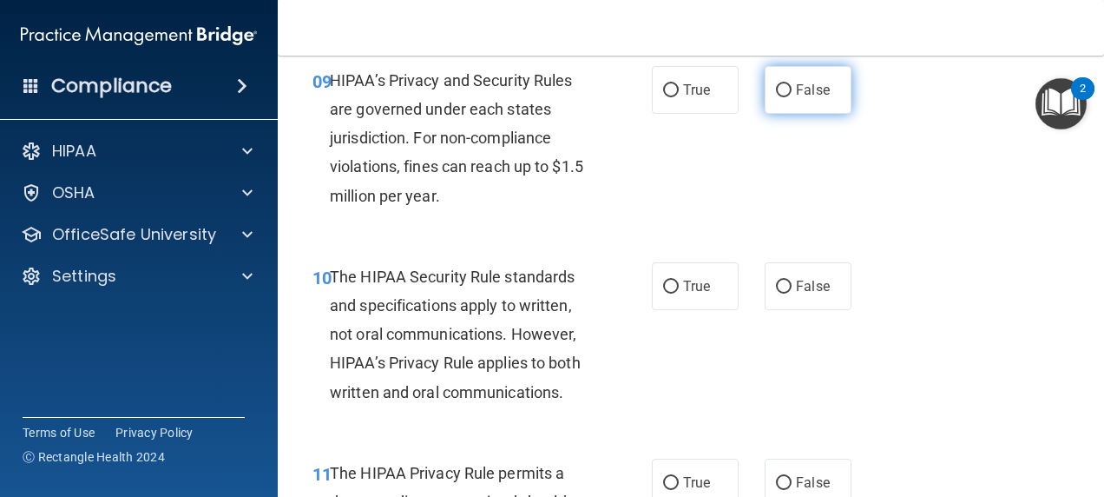
click at [781, 97] on input "False" at bounding box center [784, 90] width 16 height 13
radio input "true"
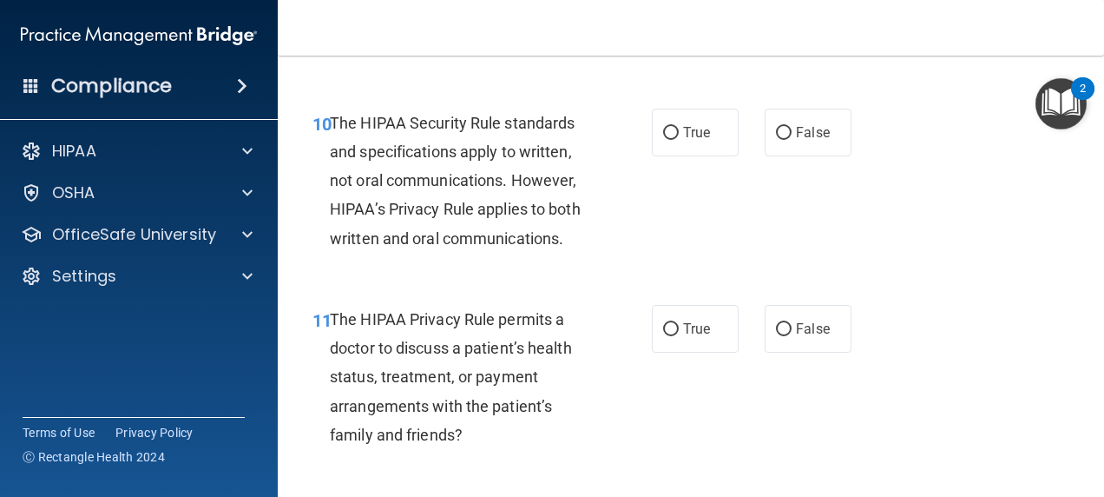
scroll to position [1740, 0]
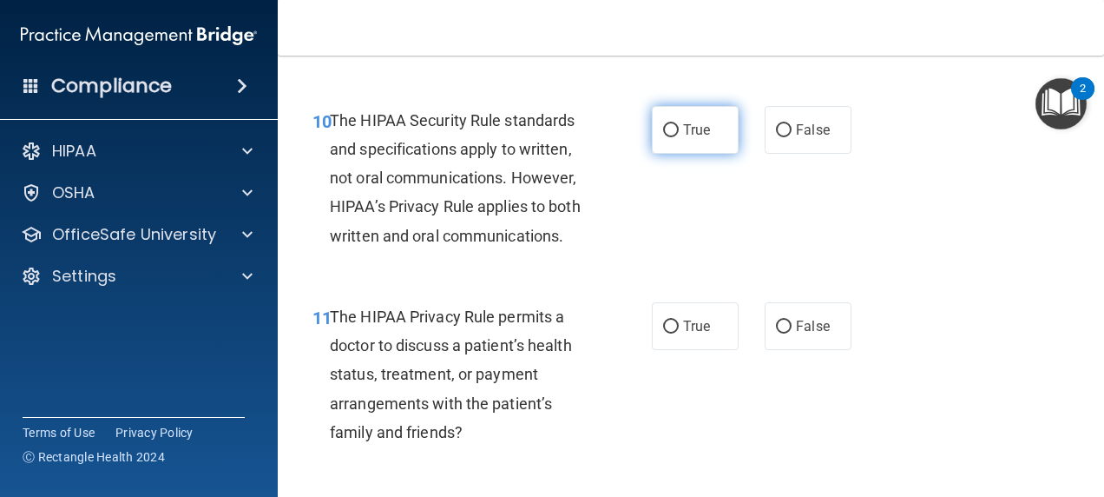
click at [669, 137] on input "True" at bounding box center [671, 130] width 16 height 13
radio input "true"
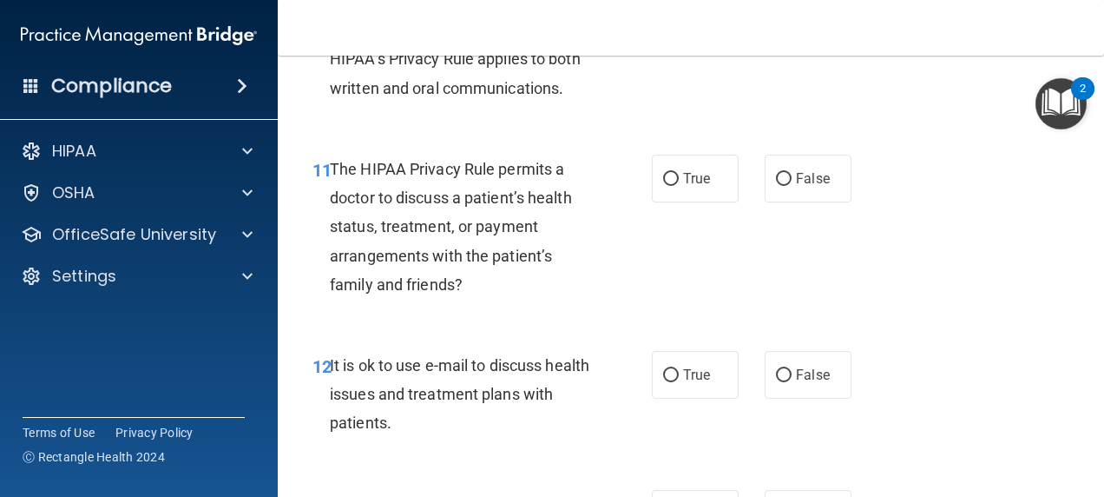
scroll to position [1894, 0]
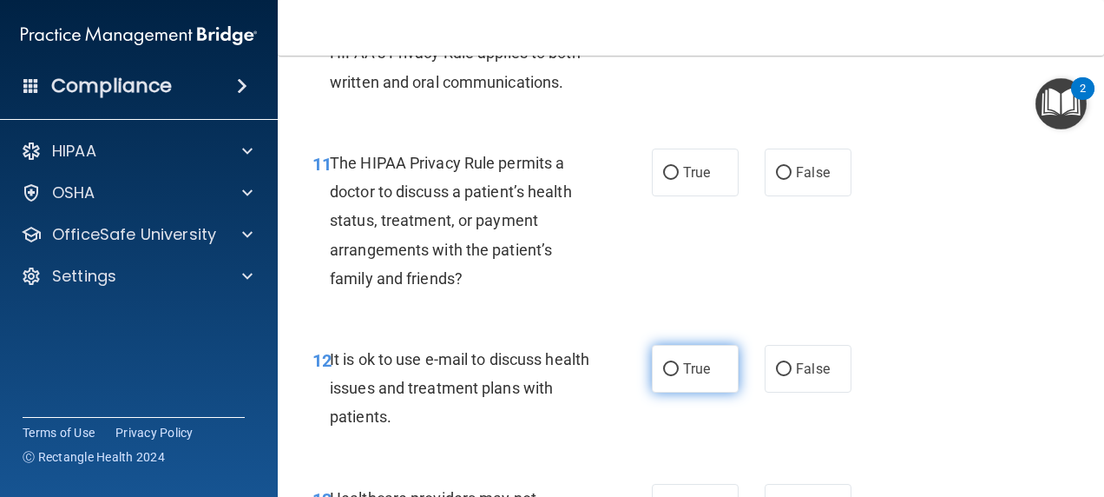
click at [671, 376] on input "True" at bounding box center [671, 369] width 16 height 13
radio input "true"
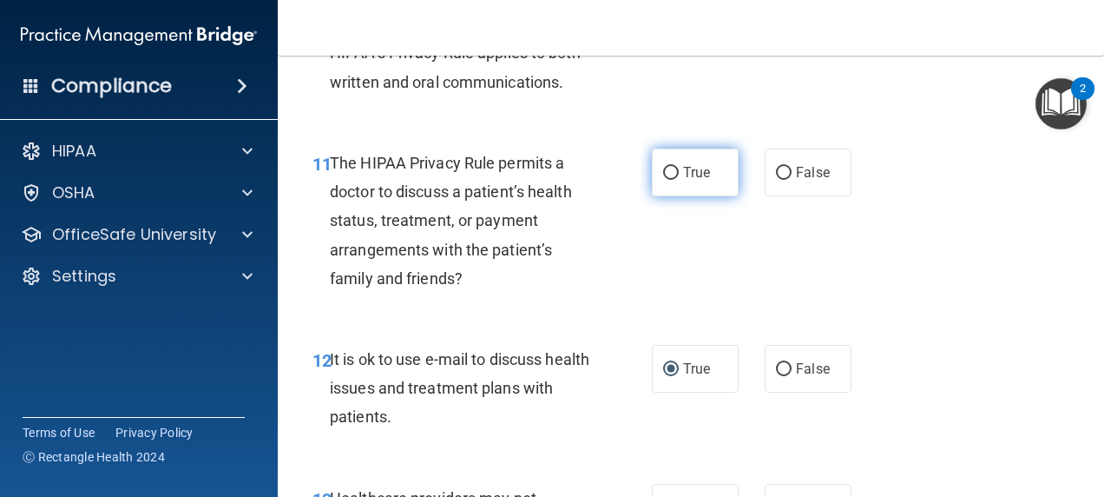
click at [693, 196] on label "True" at bounding box center [695, 172] width 87 height 48
click at [679, 180] on input "True" at bounding box center [671, 173] width 16 height 13
radio input "true"
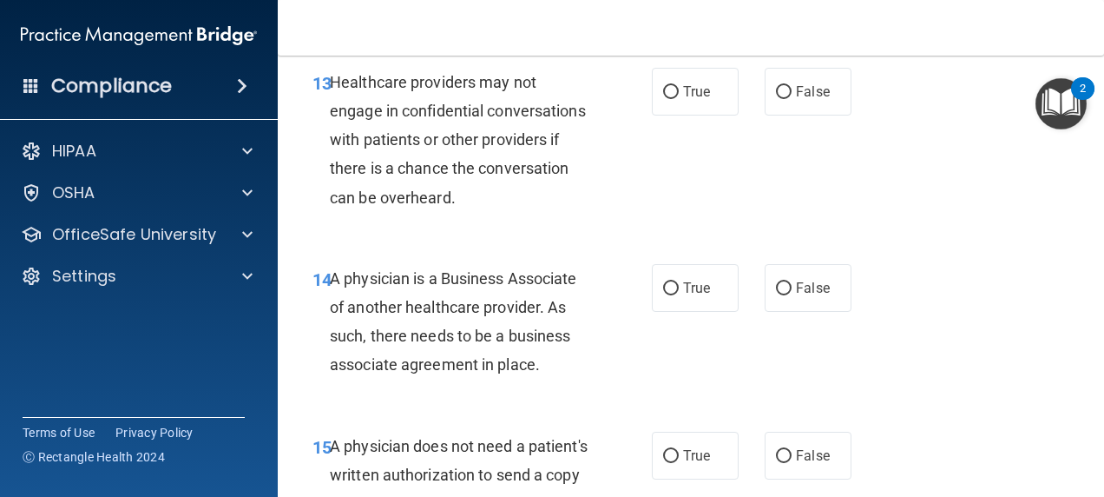
scroll to position [2314, 0]
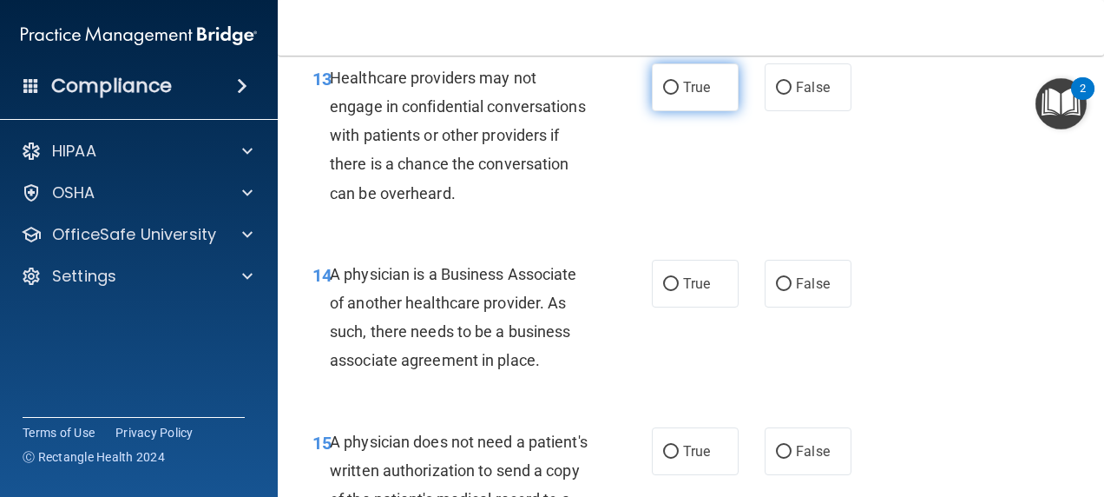
click at [652, 111] on label "True" at bounding box center [695, 87] width 87 height 48
click at [663, 95] on input "True" at bounding box center [671, 88] width 16 height 13
radio input "true"
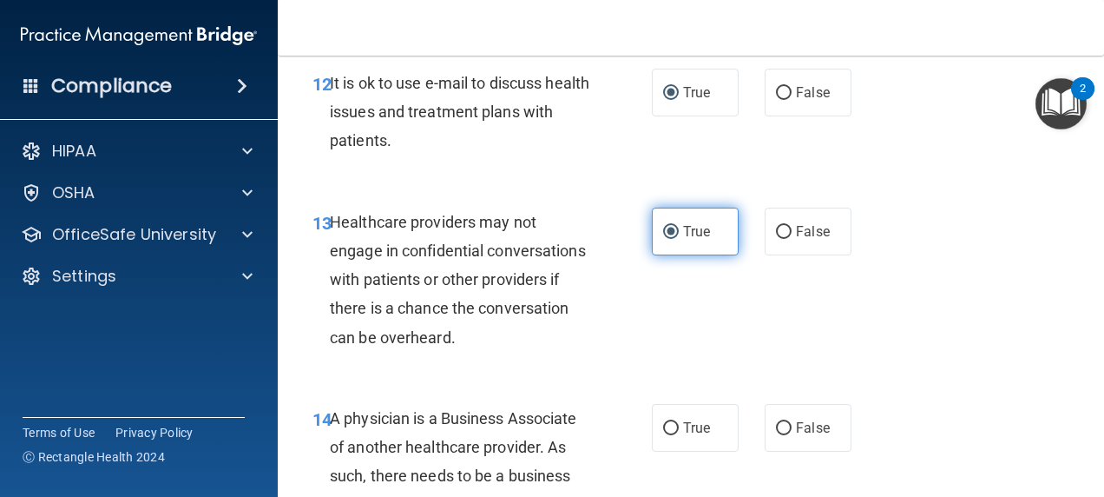
scroll to position [2170, 0]
click at [776, 239] on input "False" at bounding box center [784, 232] width 16 height 13
radio input "true"
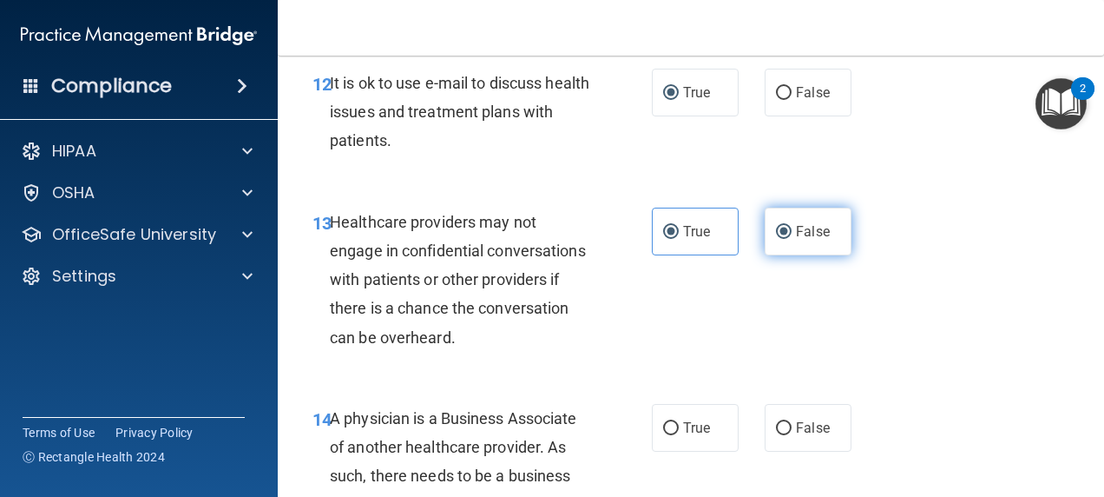
radio input "false"
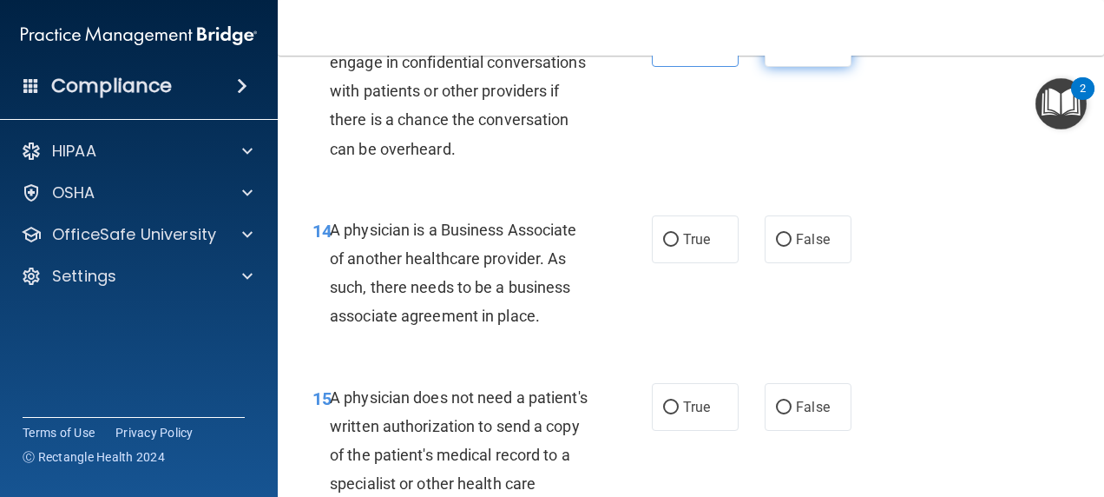
scroll to position [2359, 0]
click at [776, 246] on input "False" at bounding box center [784, 239] width 16 height 13
radio input "true"
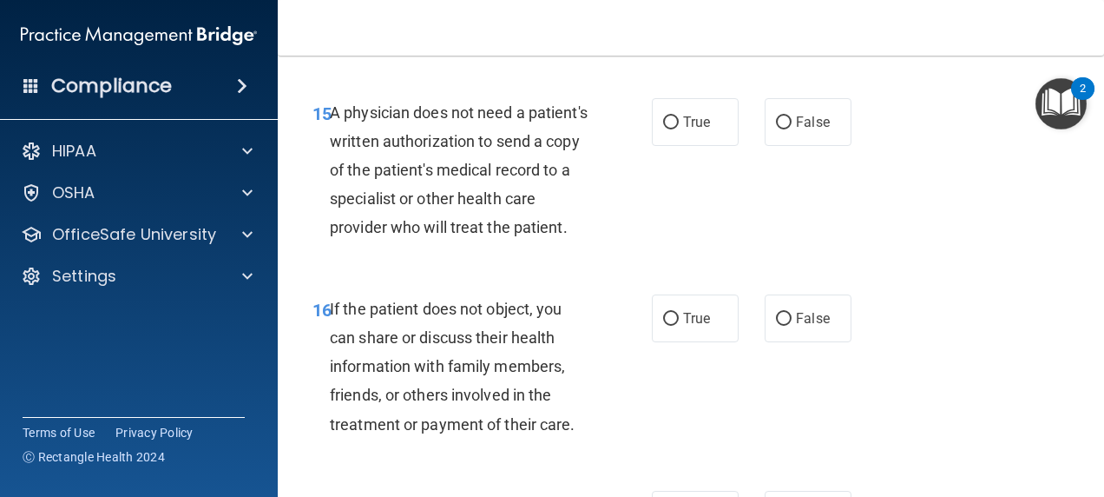
scroll to position [2653, 0]
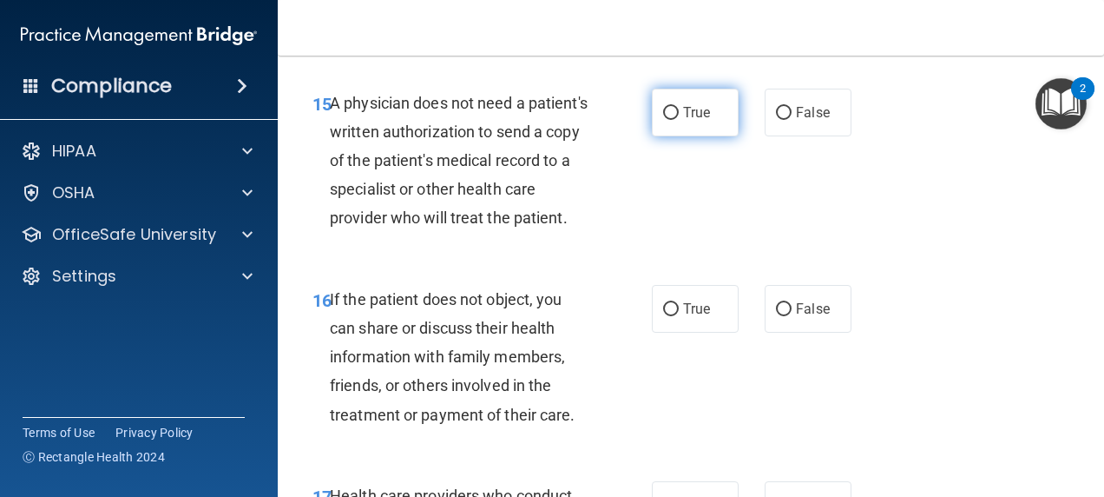
click at [666, 120] on input "True" at bounding box center [671, 113] width 16 height 13
radio input "true"
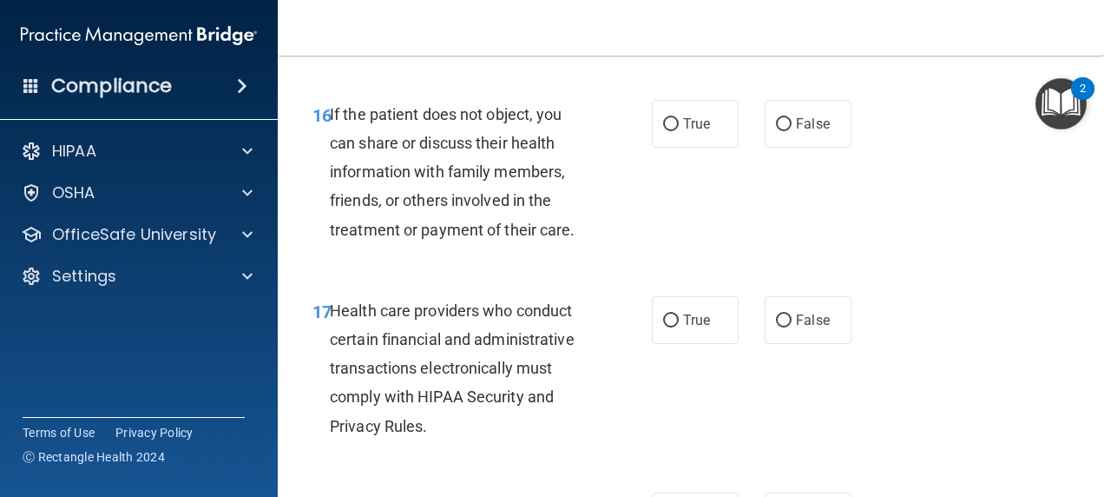
scroll to position [2842, 0]
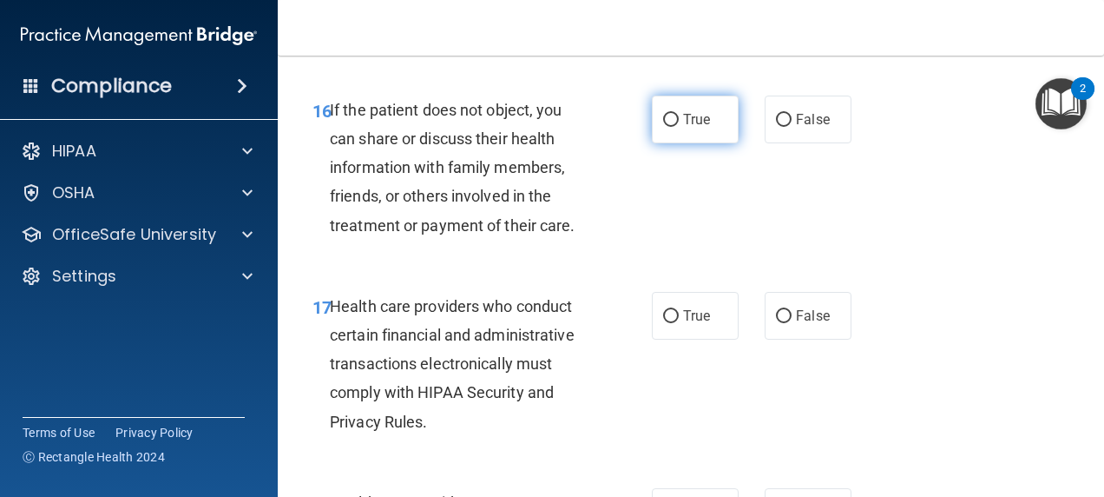
click at [667, 127] on input "True" at bounding box center [671, 120] width 16 height 13
radio input "true"
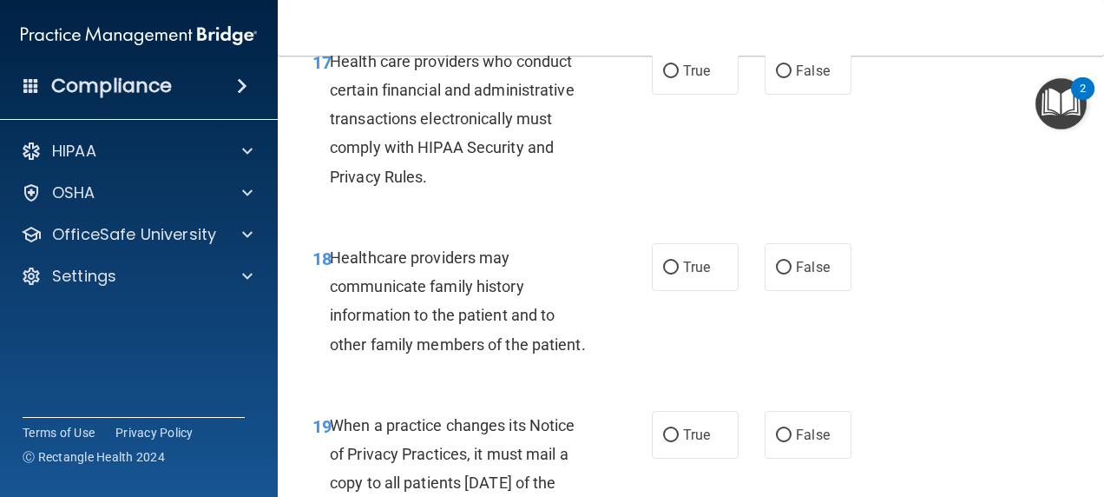
scroll to position [3090, 0]
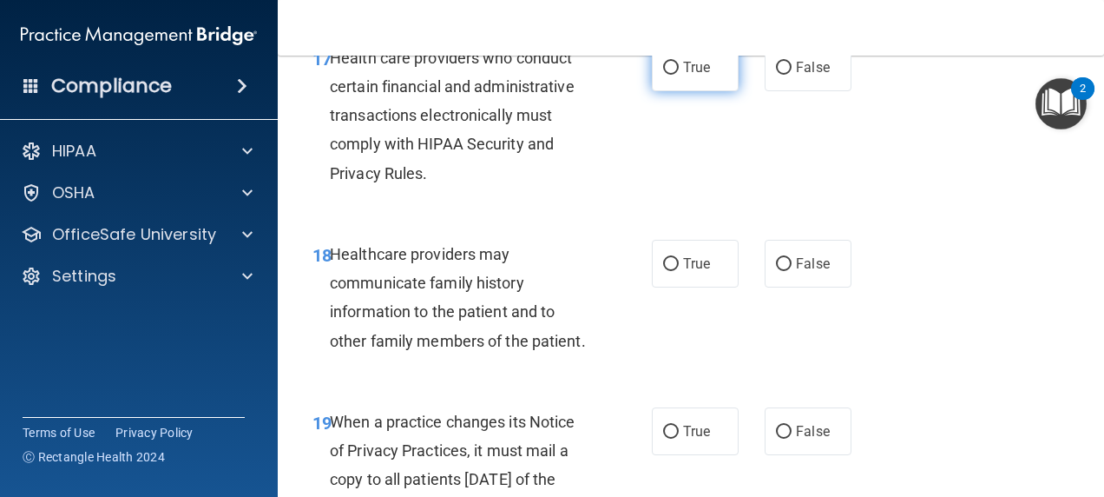
click at [663, 75] on input "True" at bounding box center [671, 68] width 16 height 13
radio input "true"
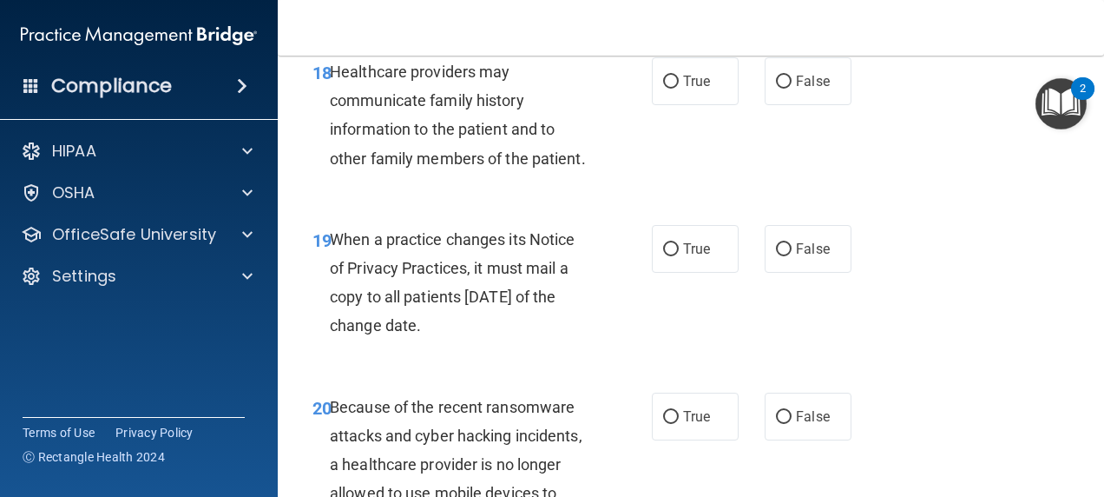
scroll to position [3272, 0]
click at [783, 89] on input "False" at bounding box center [784, 82] width 16 height 13
radio input "true"
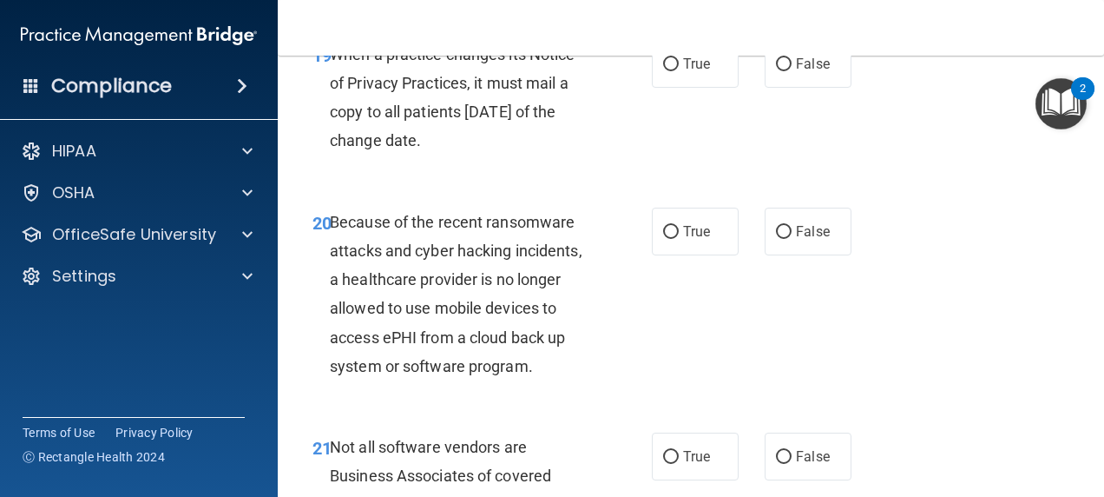
scroll to position [3467, 0]
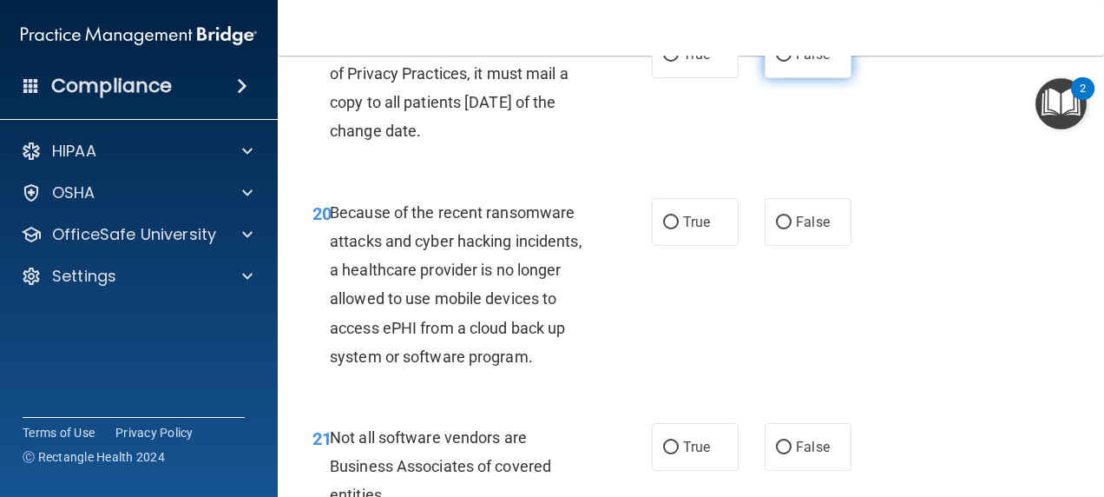
click at [799, 78] on label "False" at bounding box center [808, 54] width 87 height 48
click at [792, 62] on input "False" at bounding box center [784, 55] width 16 height 13
radio input "true"
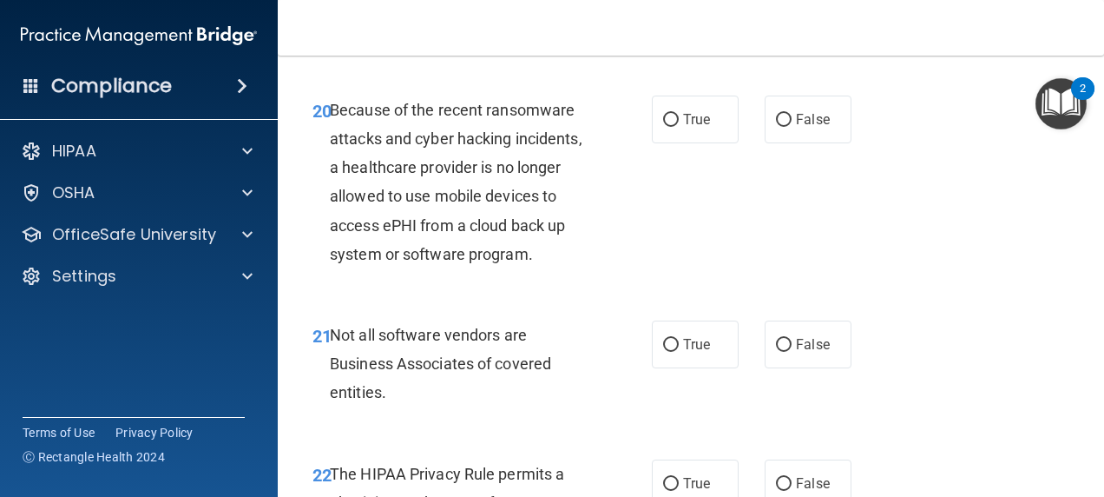
scroll to position [3607, 0]
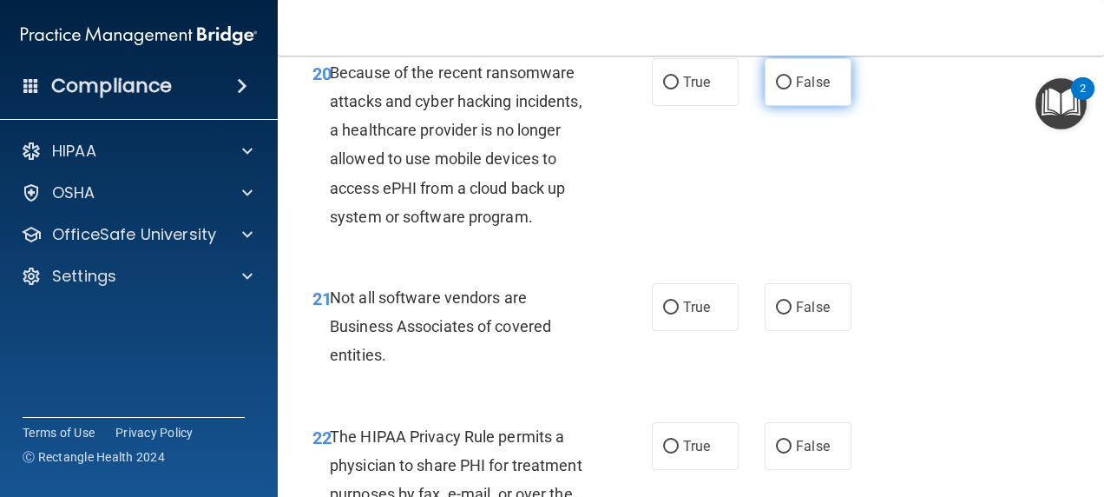
click at [776, 89] on input "False" at bounding box center [784, 82] width 16 height 13
radio input "true"
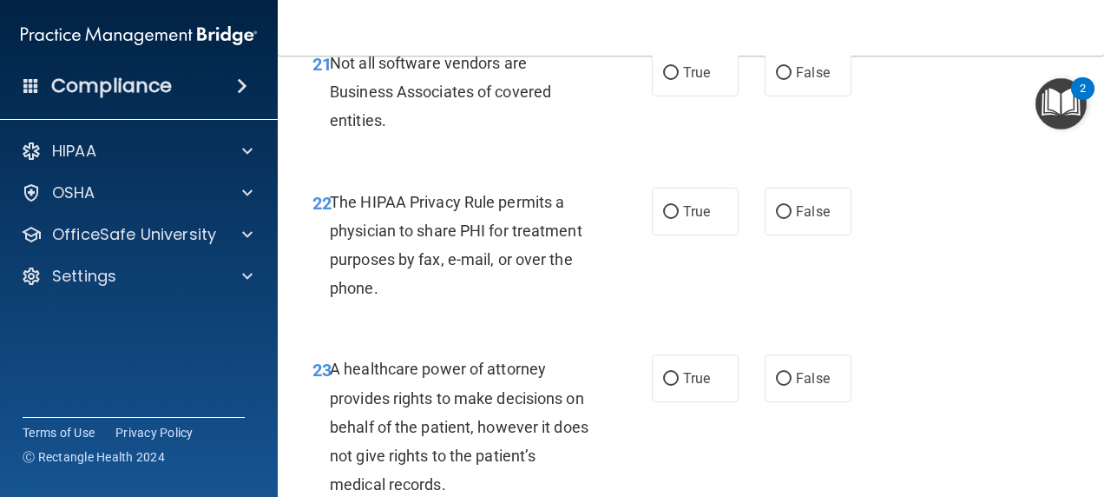
scroll to position [3850, 0]
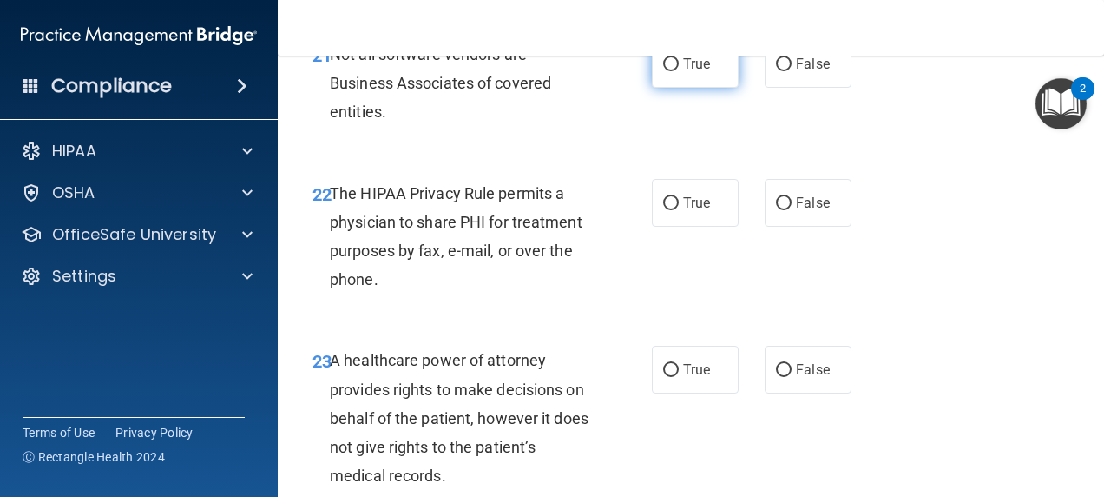
click at [691, 72] on span "True" at bounding box center [696, 64] width 27 height 16
click at [679, 71] on input "True" at bounding box center [671, 64] width 16 height 13
radio input "true"
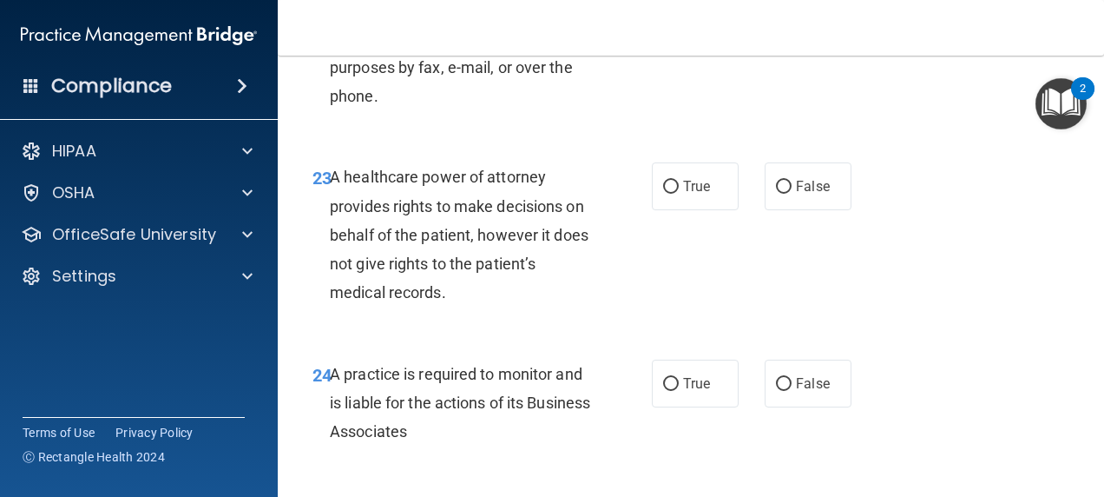
scroll to position [4041, 0]
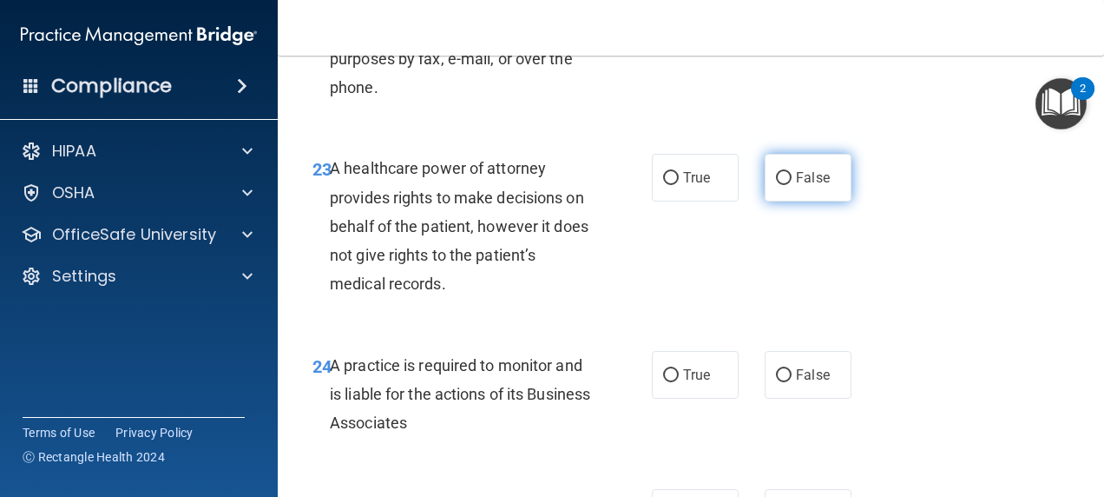
click at [776, 185] on input "False" at bounding box center [784, 178] width 16 height 13
radio input "true"
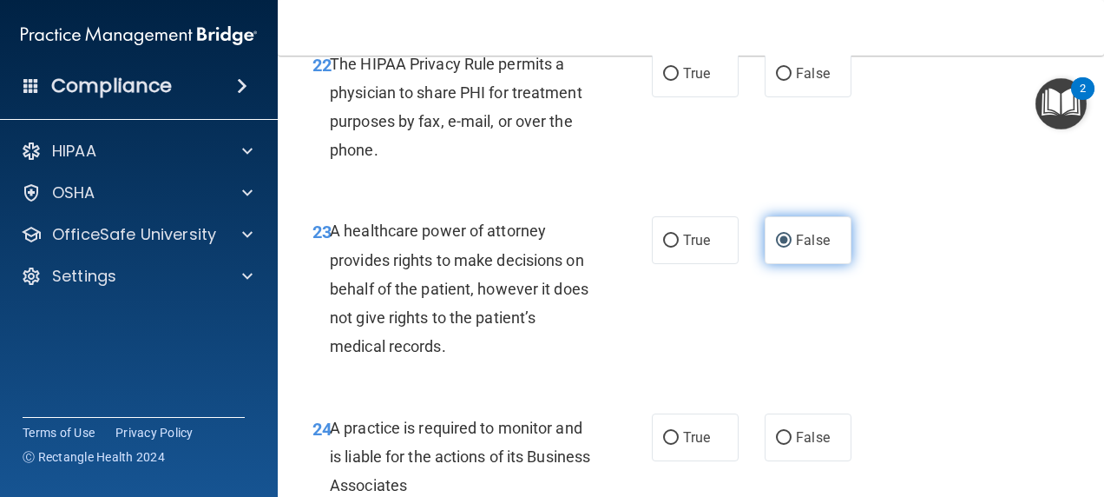
scroll to position [3974, 0]
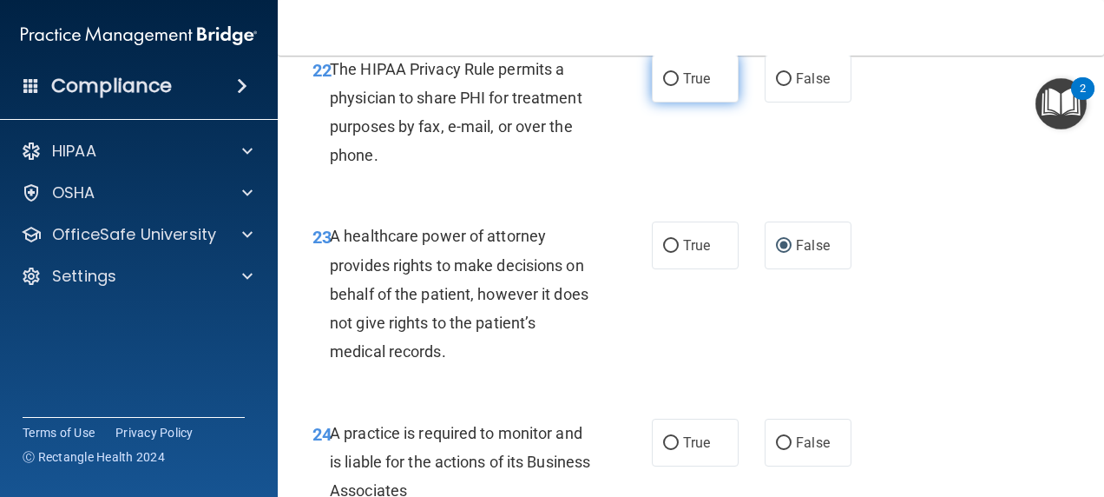
click at [668, 86] on input "True" at bounding box center [671, 79] width 16 height 13
radio input "true"
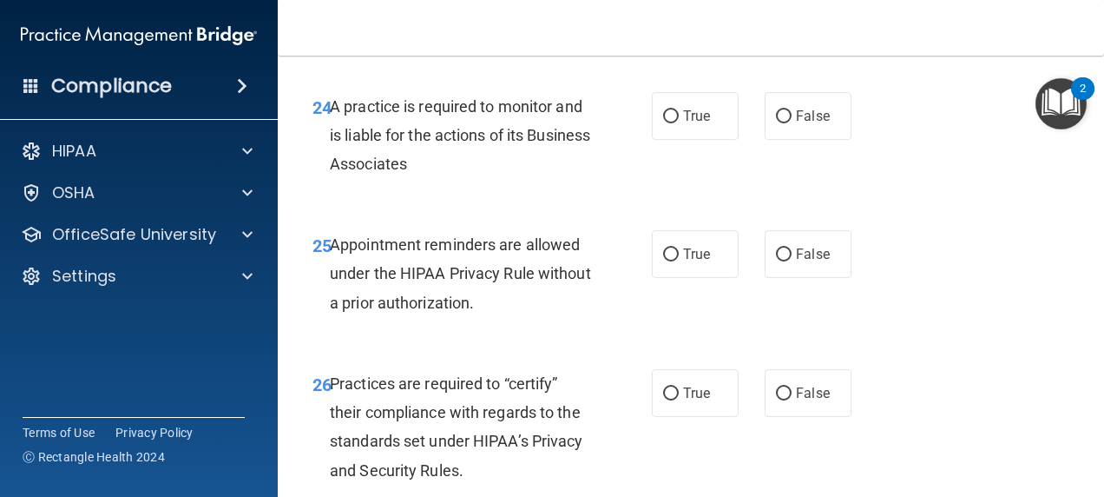
scroll to position [4309, 0]
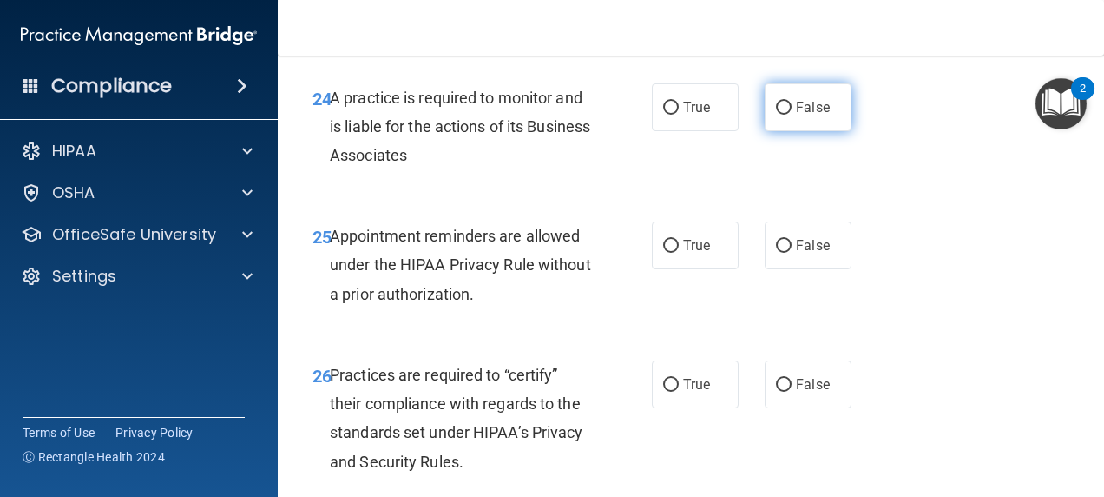
click at [778, 115] on input "False" at bounding box center [784, 108] width 16 height 13
radio input "true"
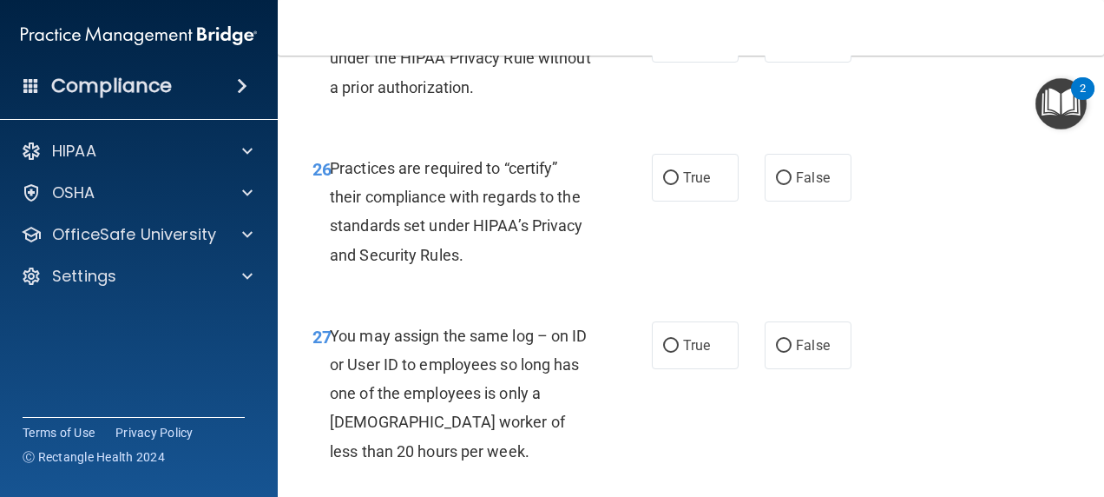
scroll to position [4516, 0]
click at [665, 45] on input "True" at bounding box center [671, 38] width 16 height 13
radio input "true"
click at [776, 184] on input "False" at bounding box center [784, 177] width 16 height 13
radio input "true"
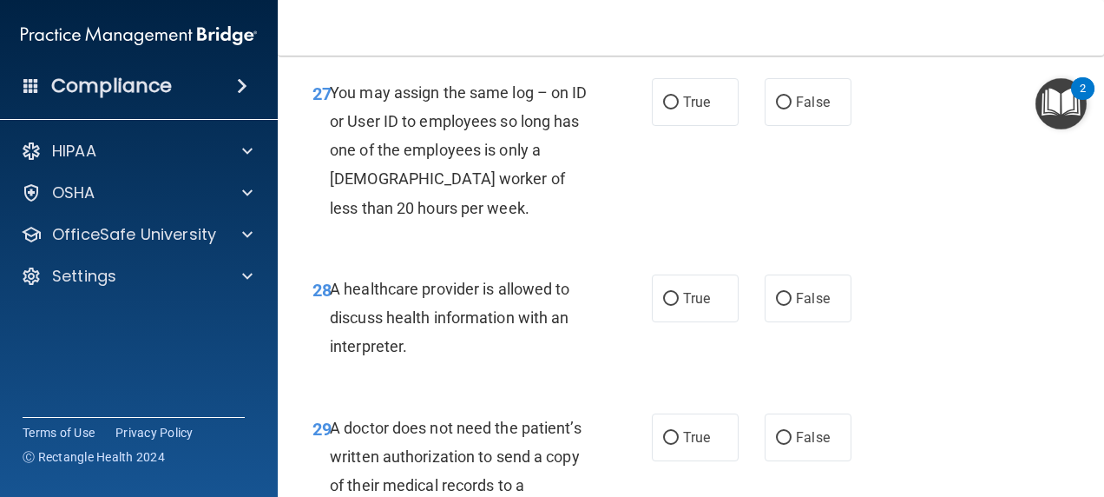
scroll to position [4788, 0]
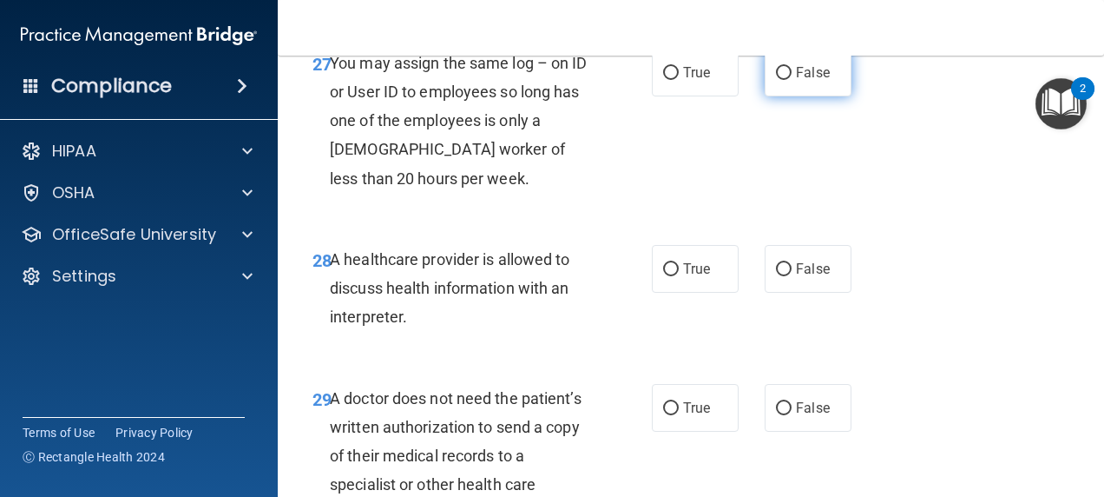
click at [788, 96] on label "False" at bounding box center [808, 73] width 87 height 48
click at [788, 80] on input "False" at bounding box center [784, 73] width 16 height 13
radio input "true"
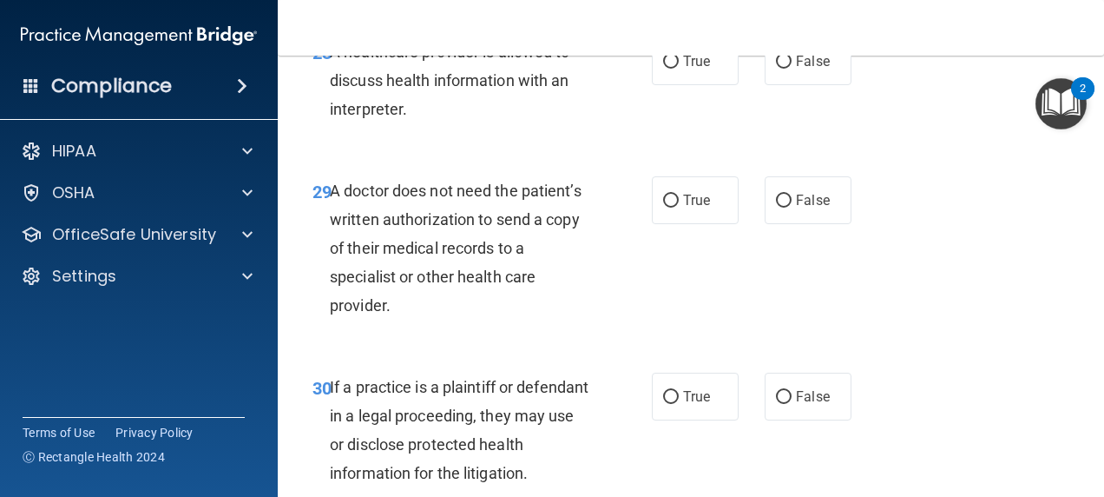
scroll to position [5003, 0]
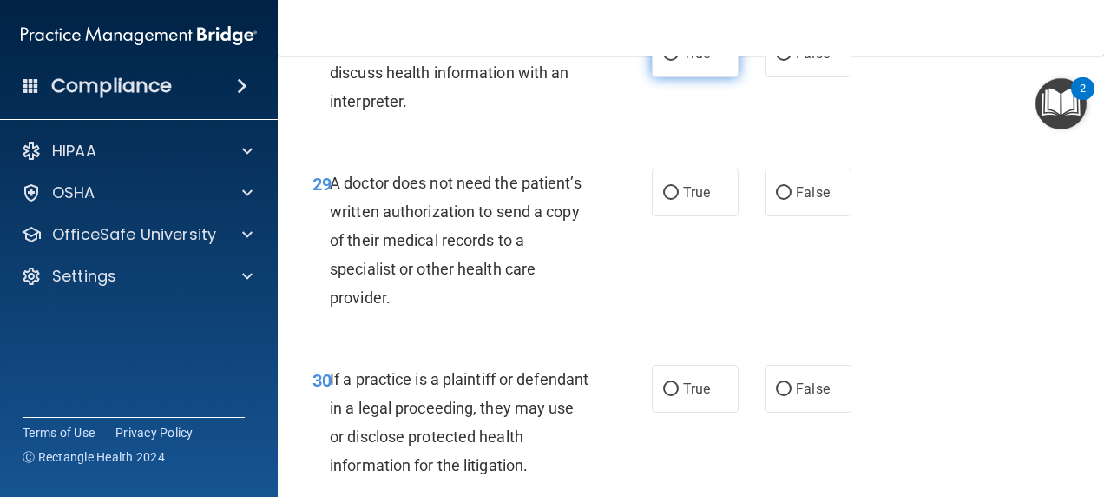
click at [663, 61] on input "True" at bounding box center [671, 54] width 16 height 13
radio input "true"
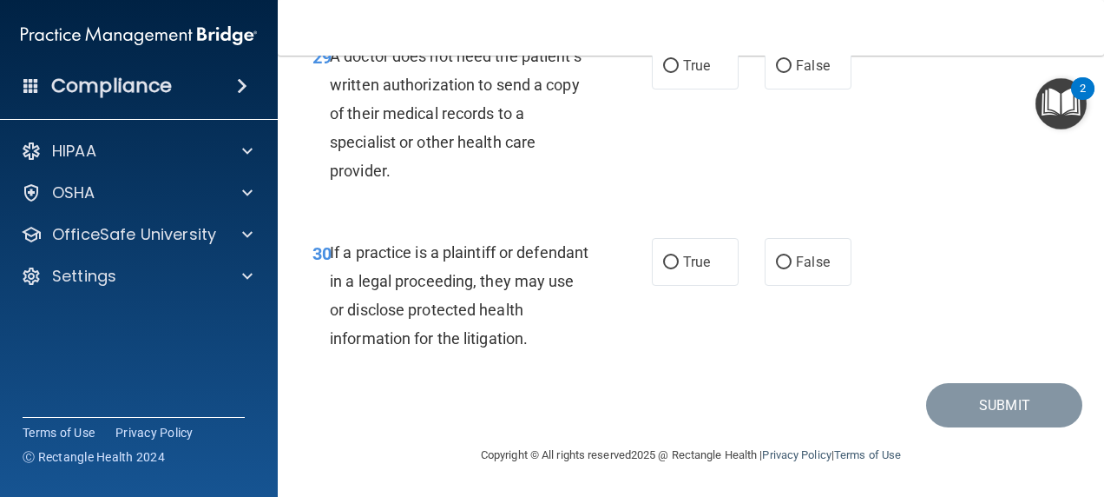
scroll to position [5172, 0]
click at [667, 73] on input "True" at bounding box center [671, 66] width 16 height 13
radio input "true"
click at [663, 262] on input "True" at bounding box center [671, 262] width 16 height 13
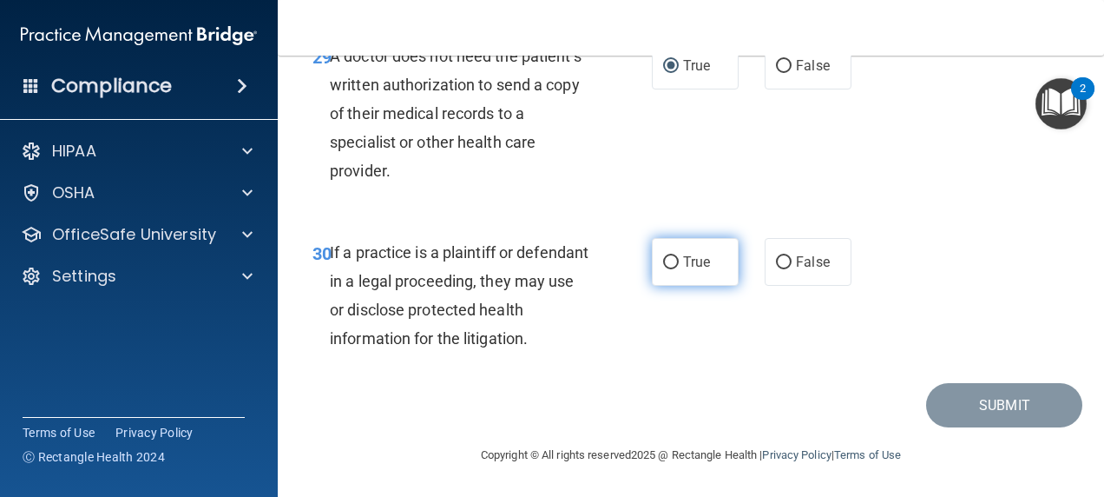
radio input "true"
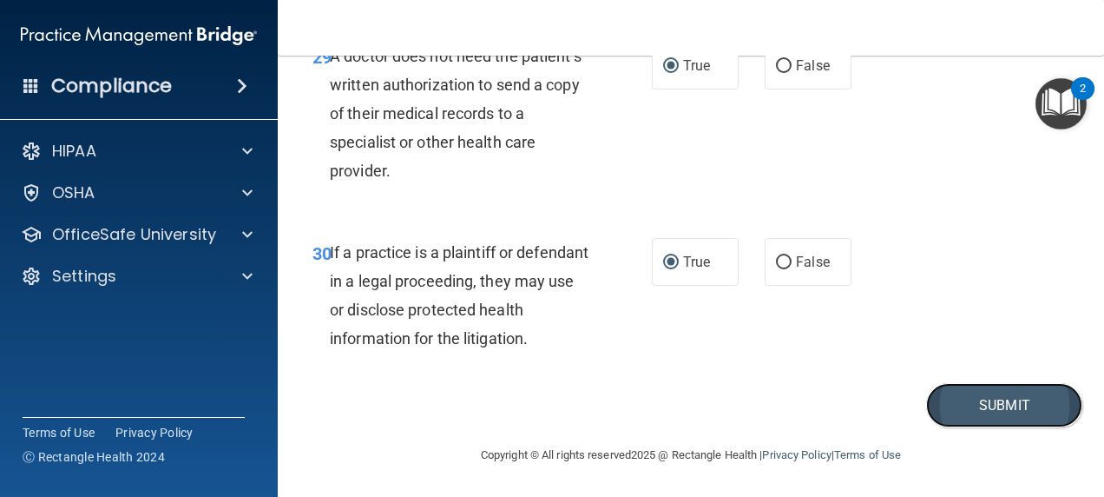
click at [1003, 410] on button "Submit" at bounding box center [1004, 405] width 156 height 44
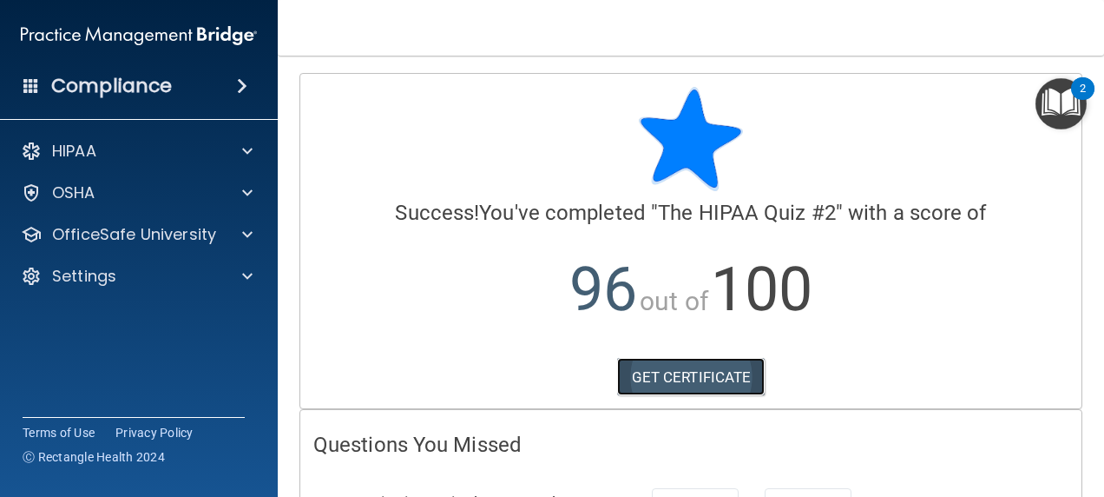
click at [712, 375] on link "GET CERTIFICATE" at bounding box center [691, 377] width 148 height 38
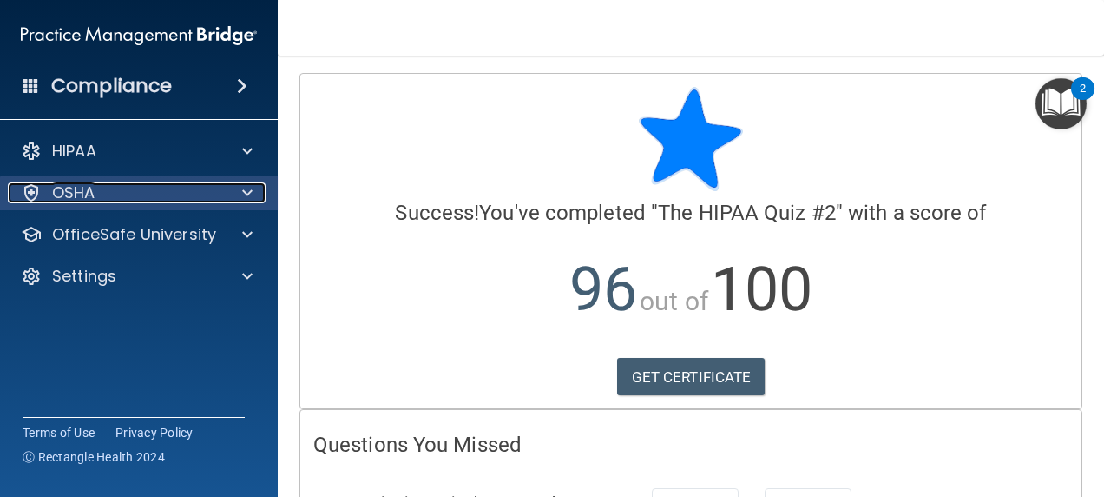
click at [230, 196] on div at bounding box center [244, 192] width 43 height 21
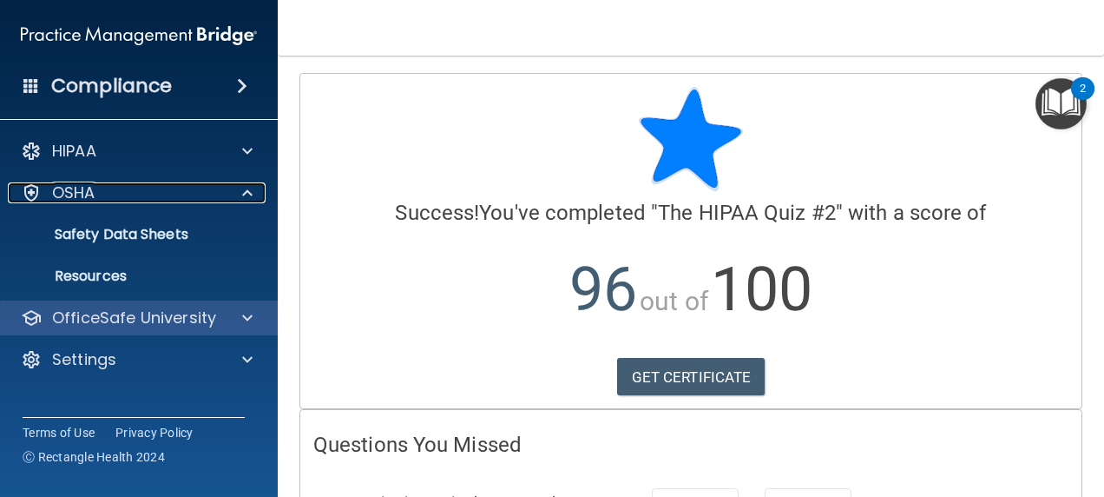
click at [215, 320] on div "OfficeSafe University" at bounding box center [115, 317] width 215 height 21
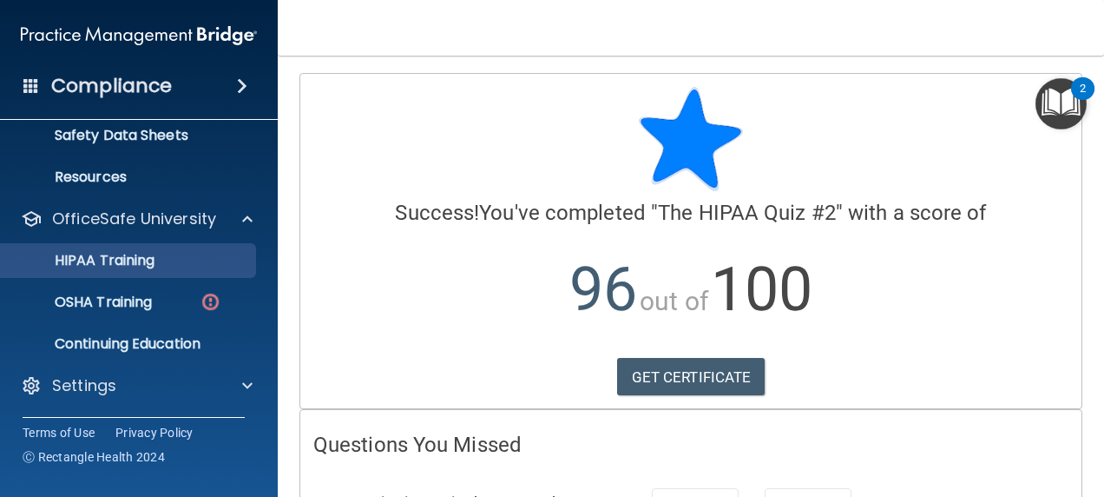
click at [174, 260] on div "HIPAA Training" at bounding box center [129, 260] width 237 height 17
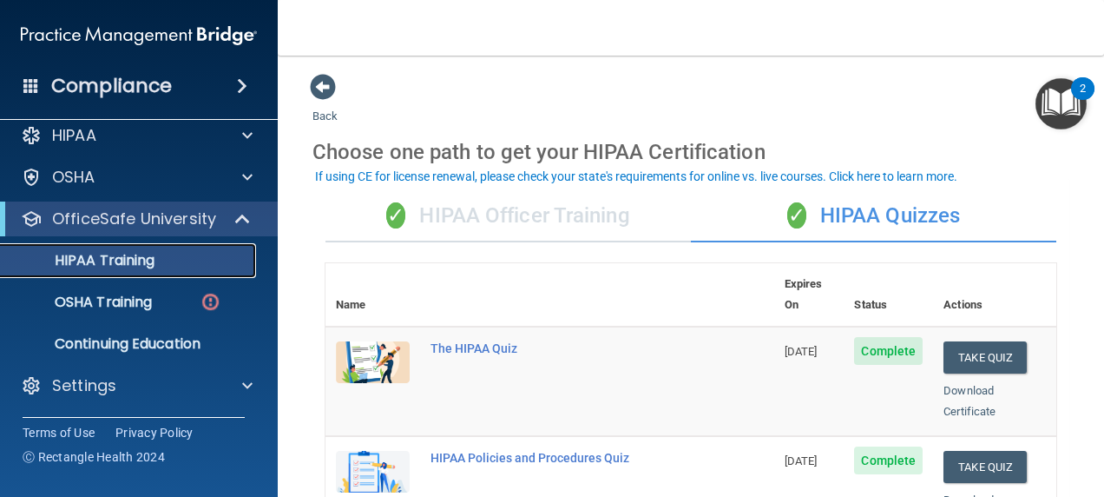
click at [536, 210] on div "✓ HIPAA Officer Training" at bounding box center [508, 216] width 365 height 52
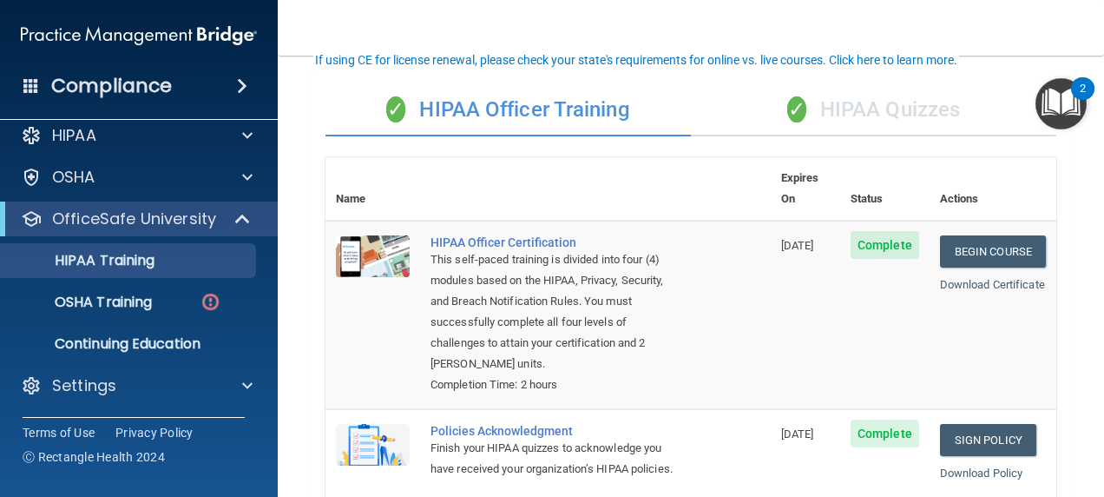
scroll to position [103, 0]
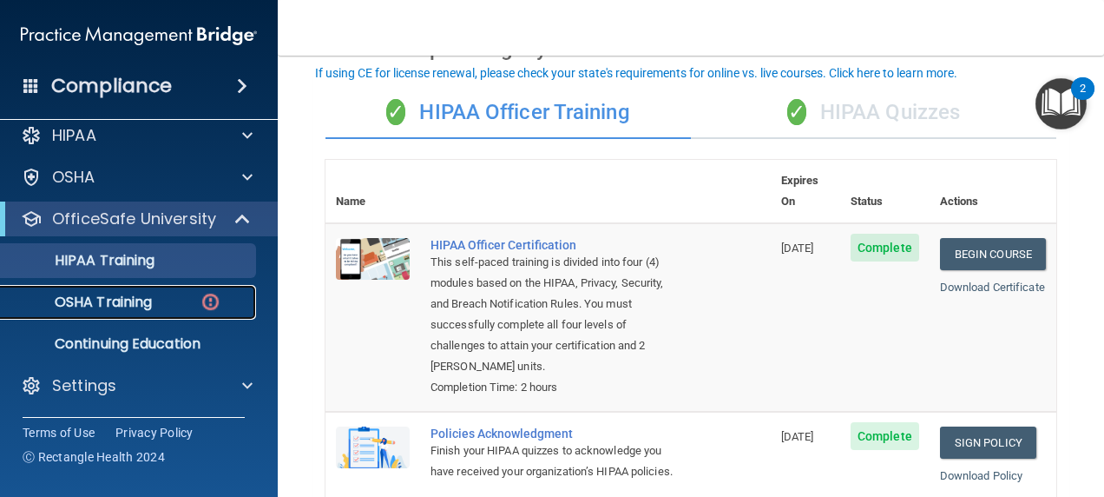
click at [155, 304] on div "OSHA Training" at bounding box center [129, 301] width 237 height 17
